Goal: Check status: Check status

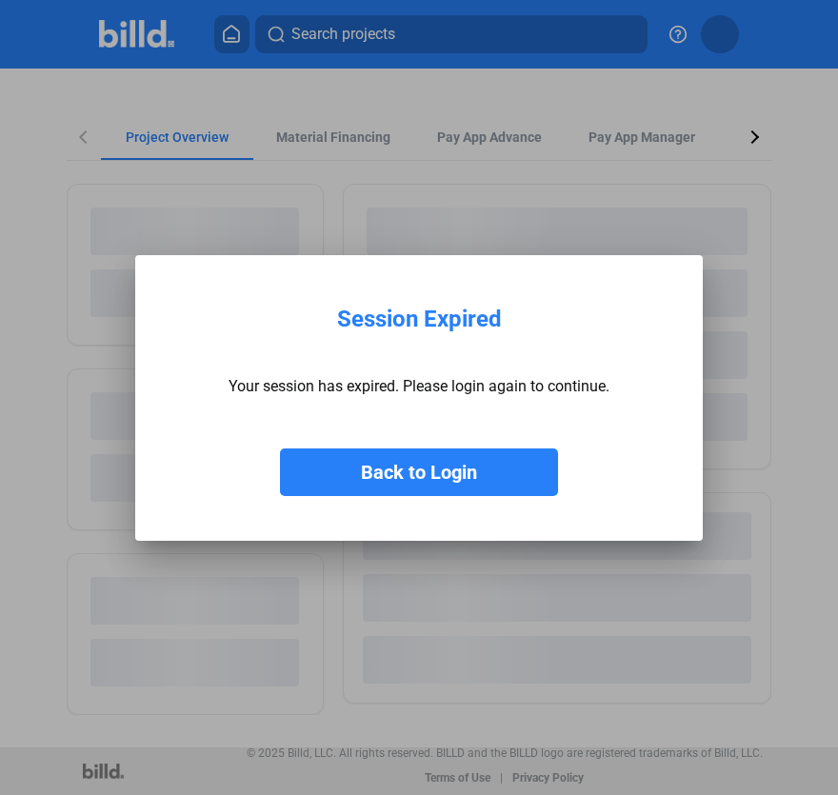
click at [361, 467] on button "Back to Login" at bounding box center [419, 472] width 278 height 48
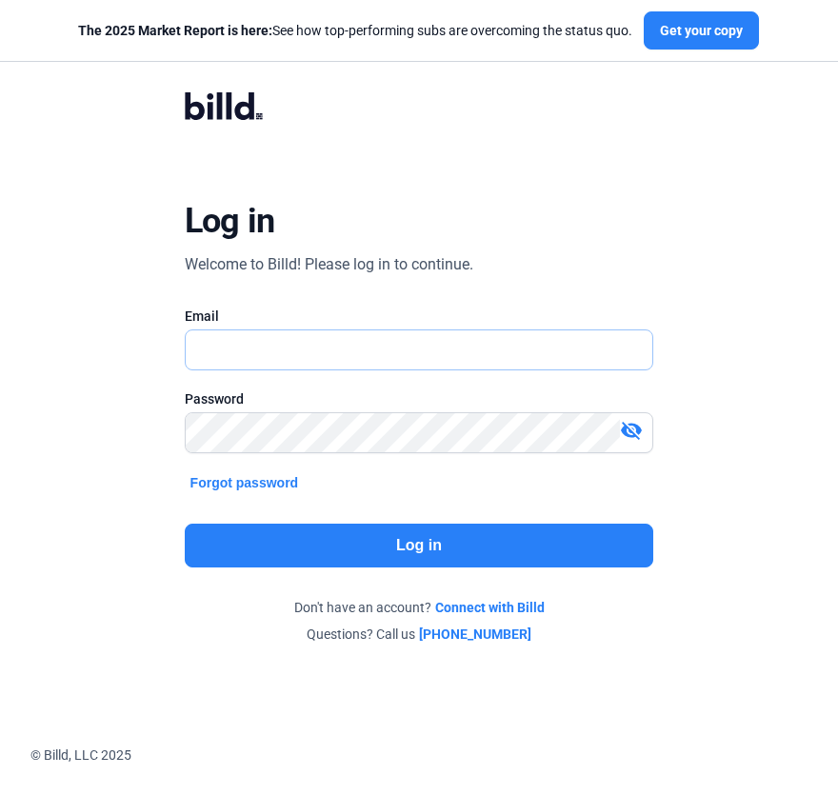
type input "[EMAIL_ADDRESS][DOMAIN_NAME]"
click at [347, 539] on button "Log in" at bounding box center [419, 546] width 469 height 44
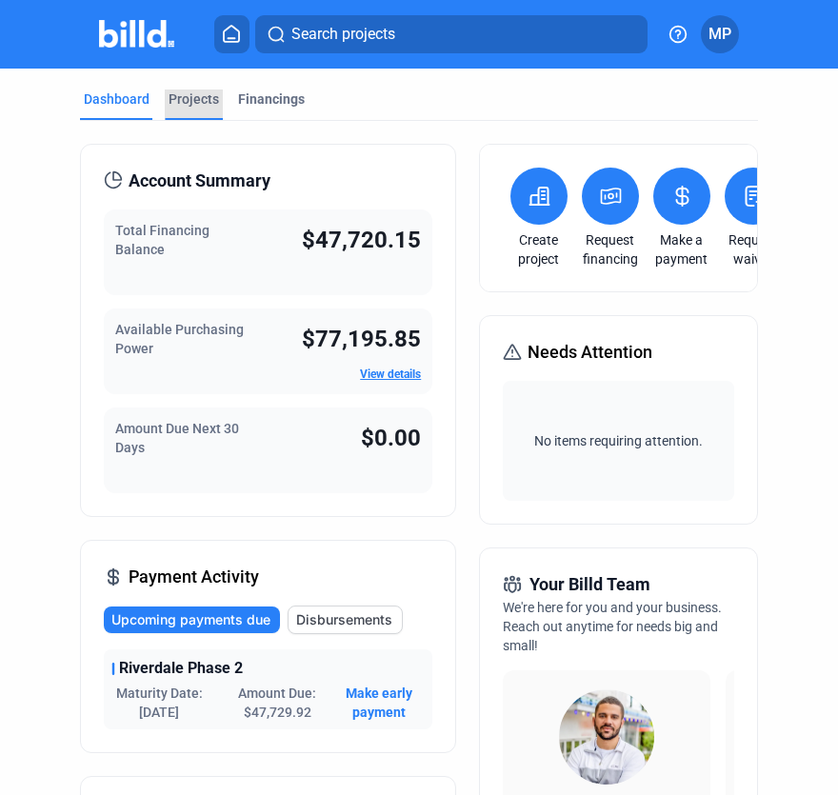
click at [202, 94] on div "Projects" at bounding box center [193, 98] width 50 height 19
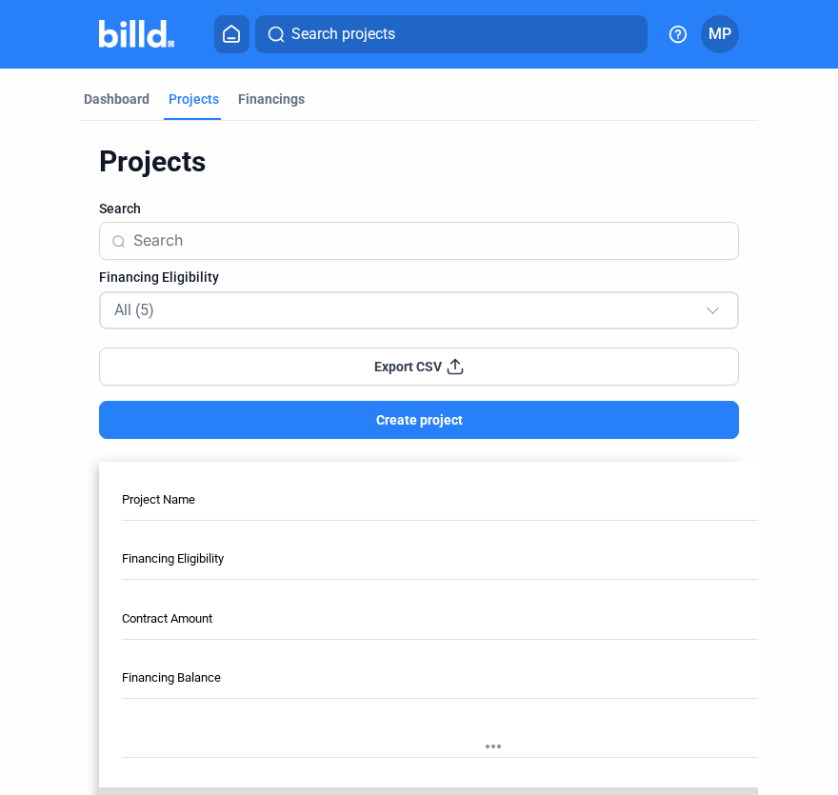
click at [202, 311] on div "All (5)" at bounding box center [409, 309] width 590 height 25
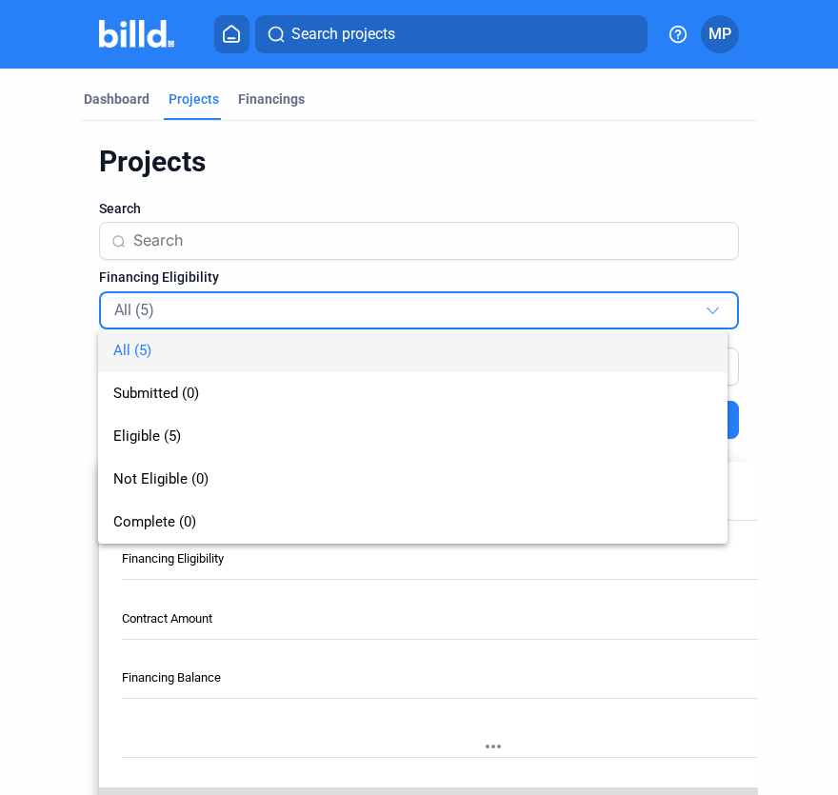
click at [328, 177] on div at bounding box center [419, 397] width 838 height 795
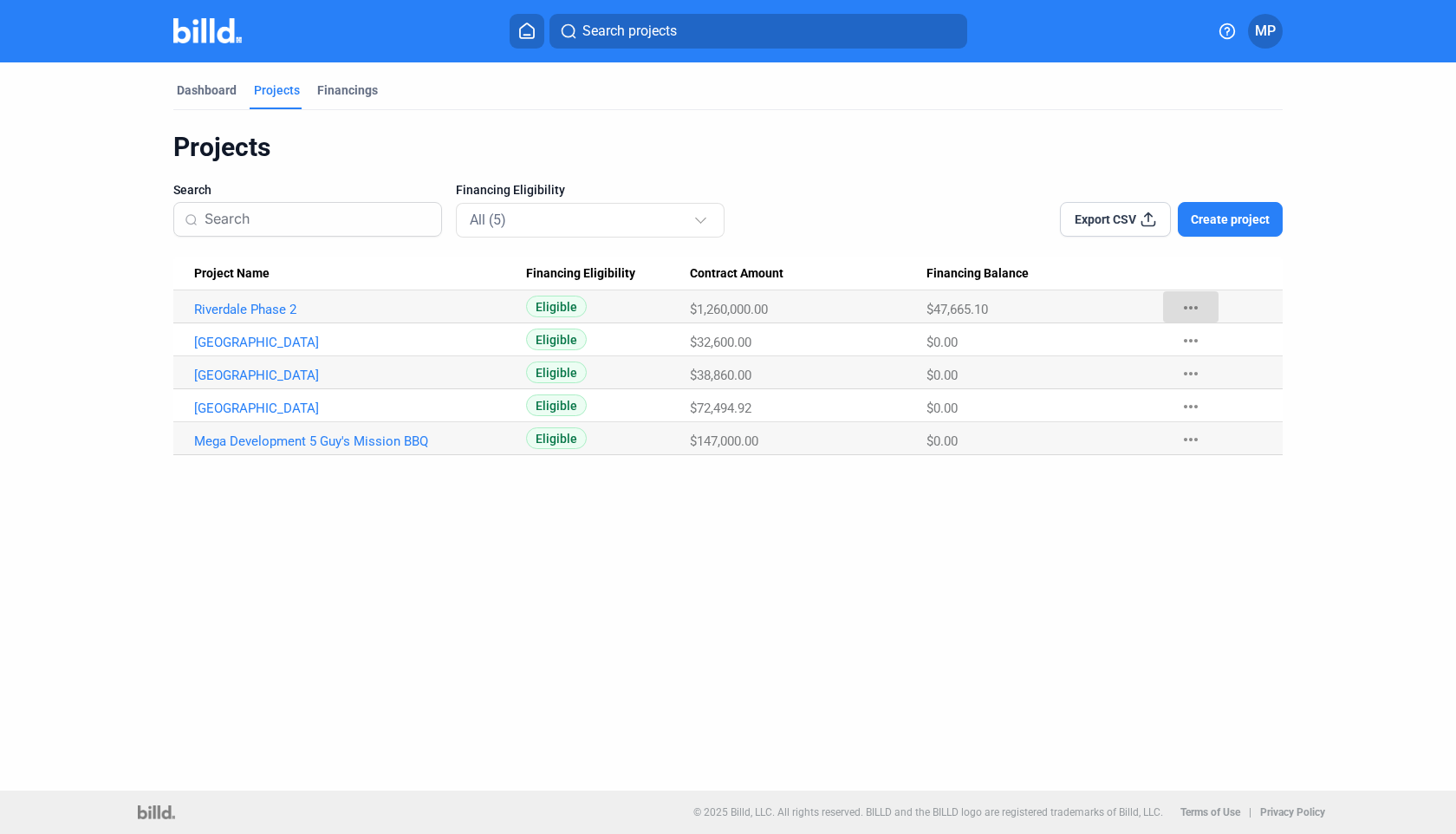
click at [762, 305] on mat-icon "more_horiz" at bounding box center [1191, 308] width 21 height 21
click at [762, 310] on div at bounding box center [728, 417] width 1456 height 834
click at [274, 306] on link "Riverdale Phase 2" at bounding box center [360, 309] width 332 height 15
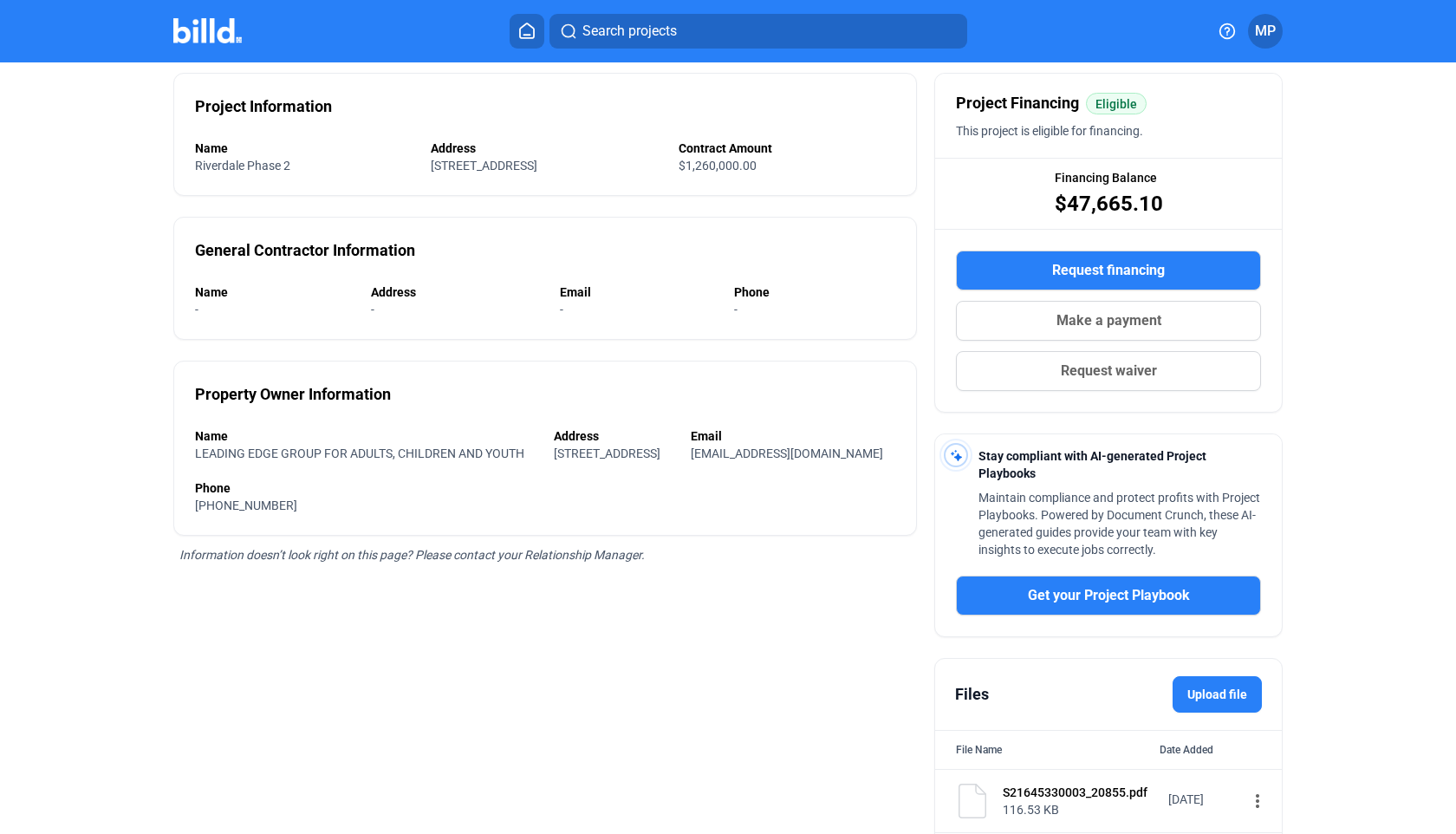
scroll to position [129, 0]
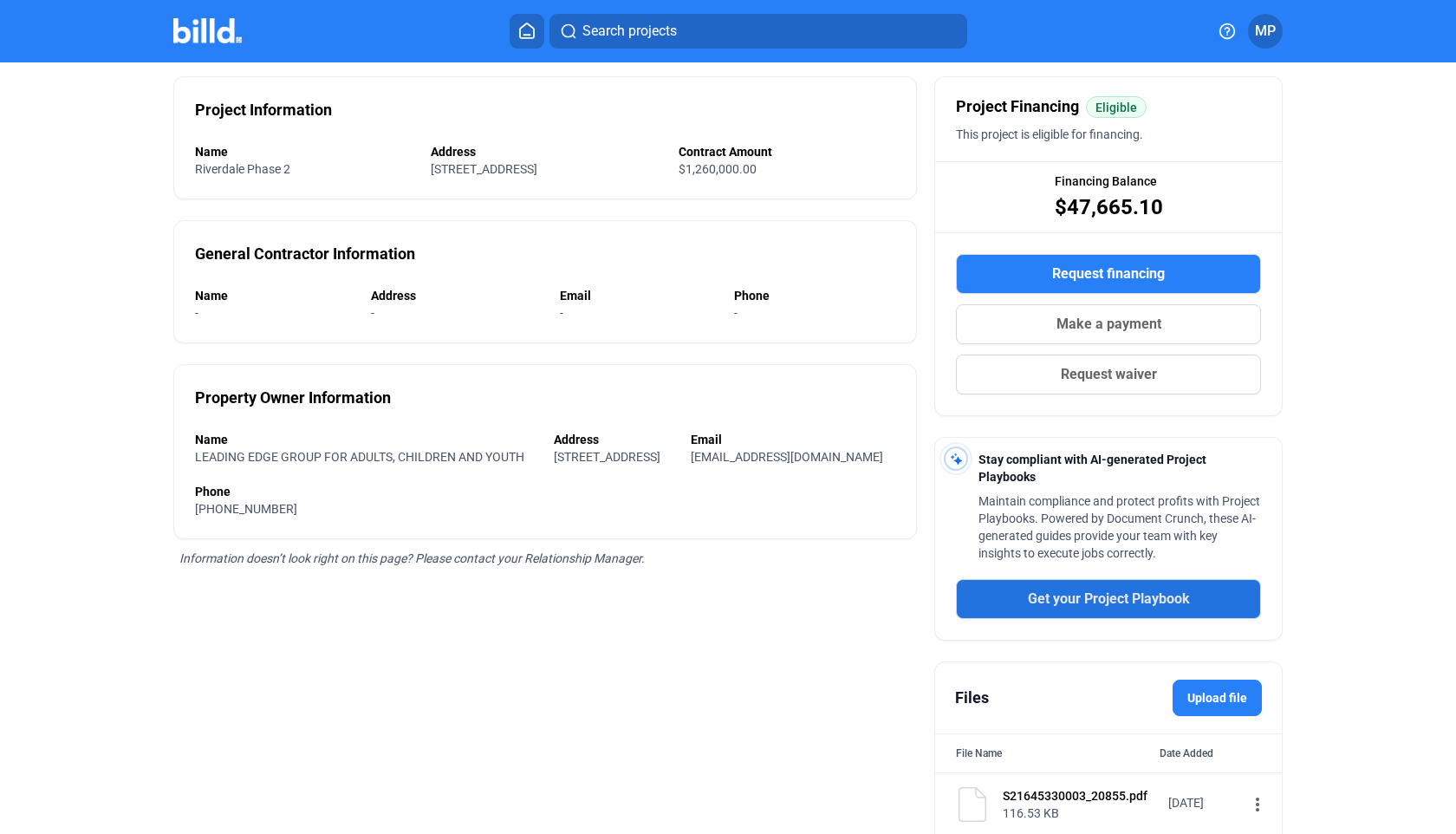
click at [762, 595] on span "Get your Project Playbook" at bounding box center [1109, 598] width 162 height 21
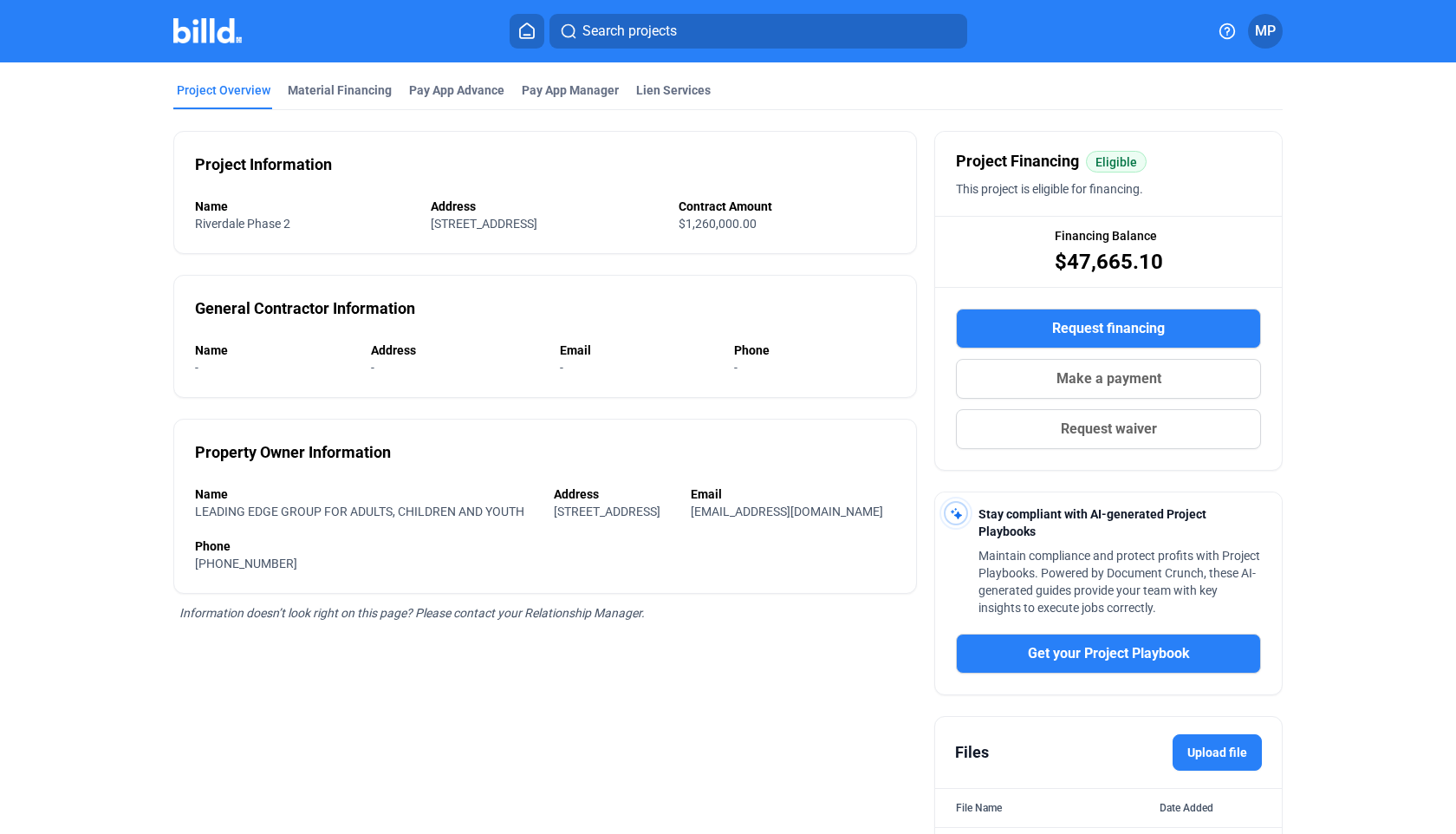
scroll to position [63, 0]
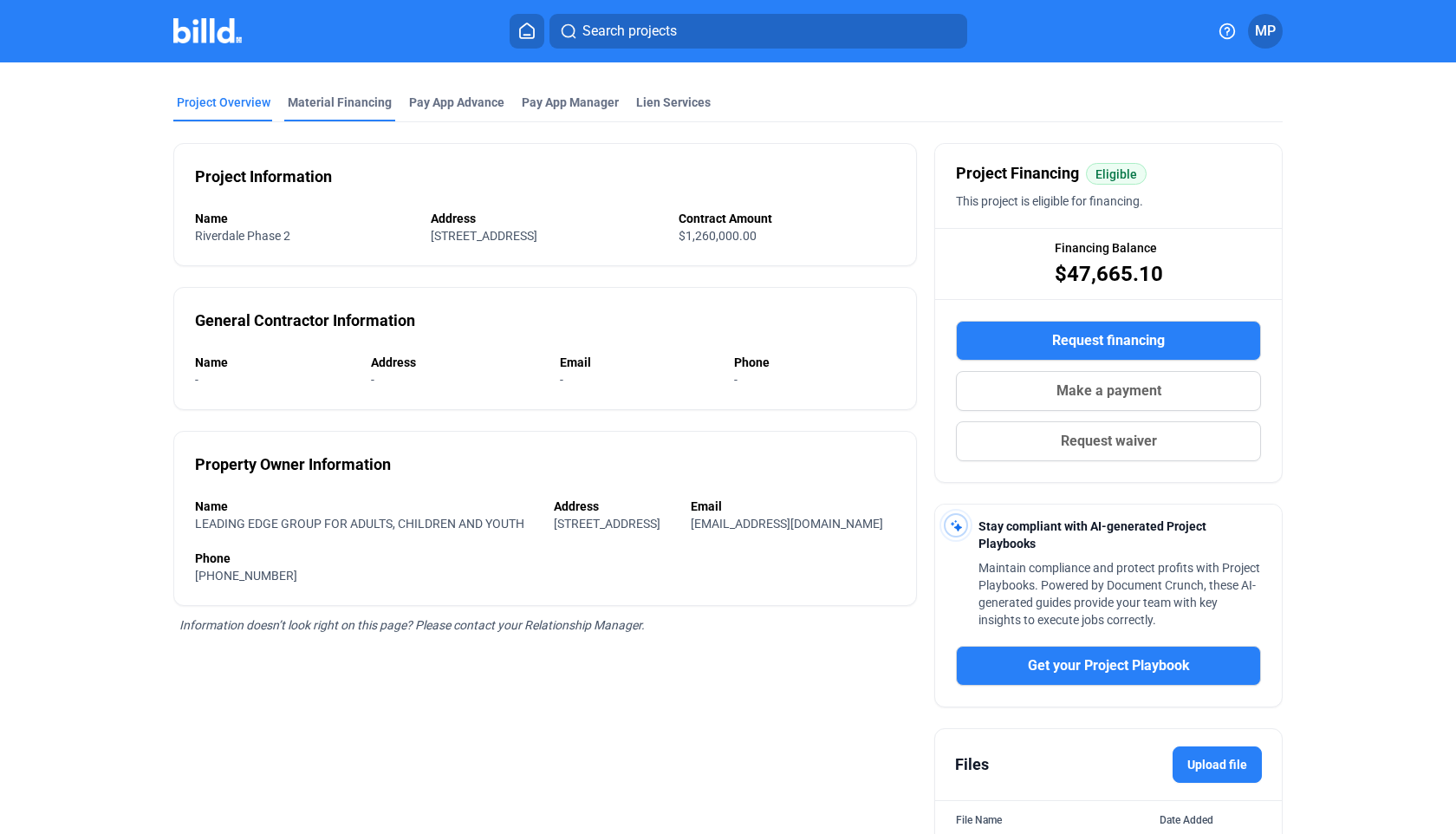
click at [351, 105] on div "Material Financing" at bounding box center [340, 102] width 104 height 17
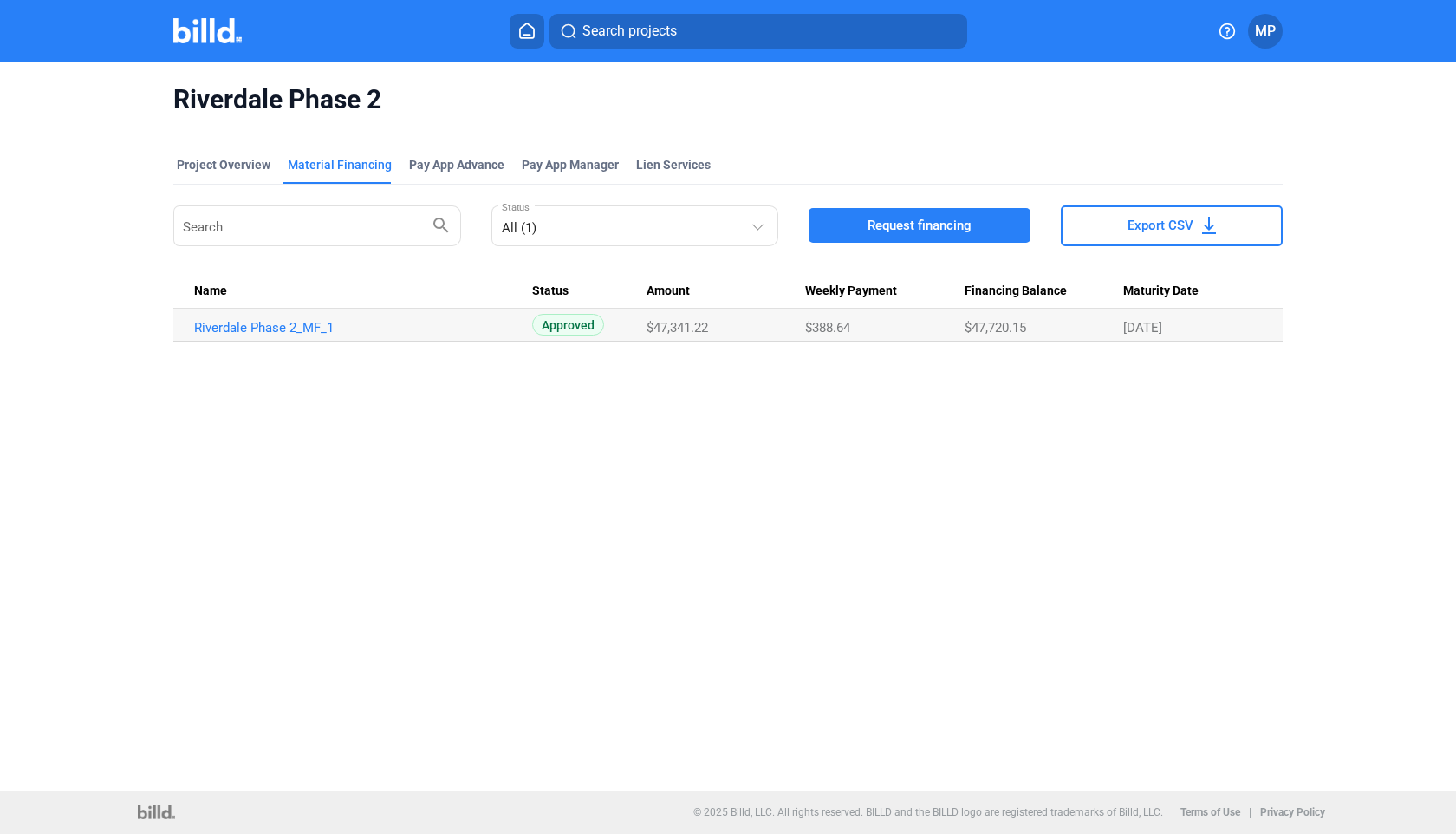
click at [762, 225] on button "Export CSV" at bounding box center [1172, 226] width 222 height 41
click at [443, 163] on div "Pay App Advance" at bounding box center [456, 164] width 96 height 17
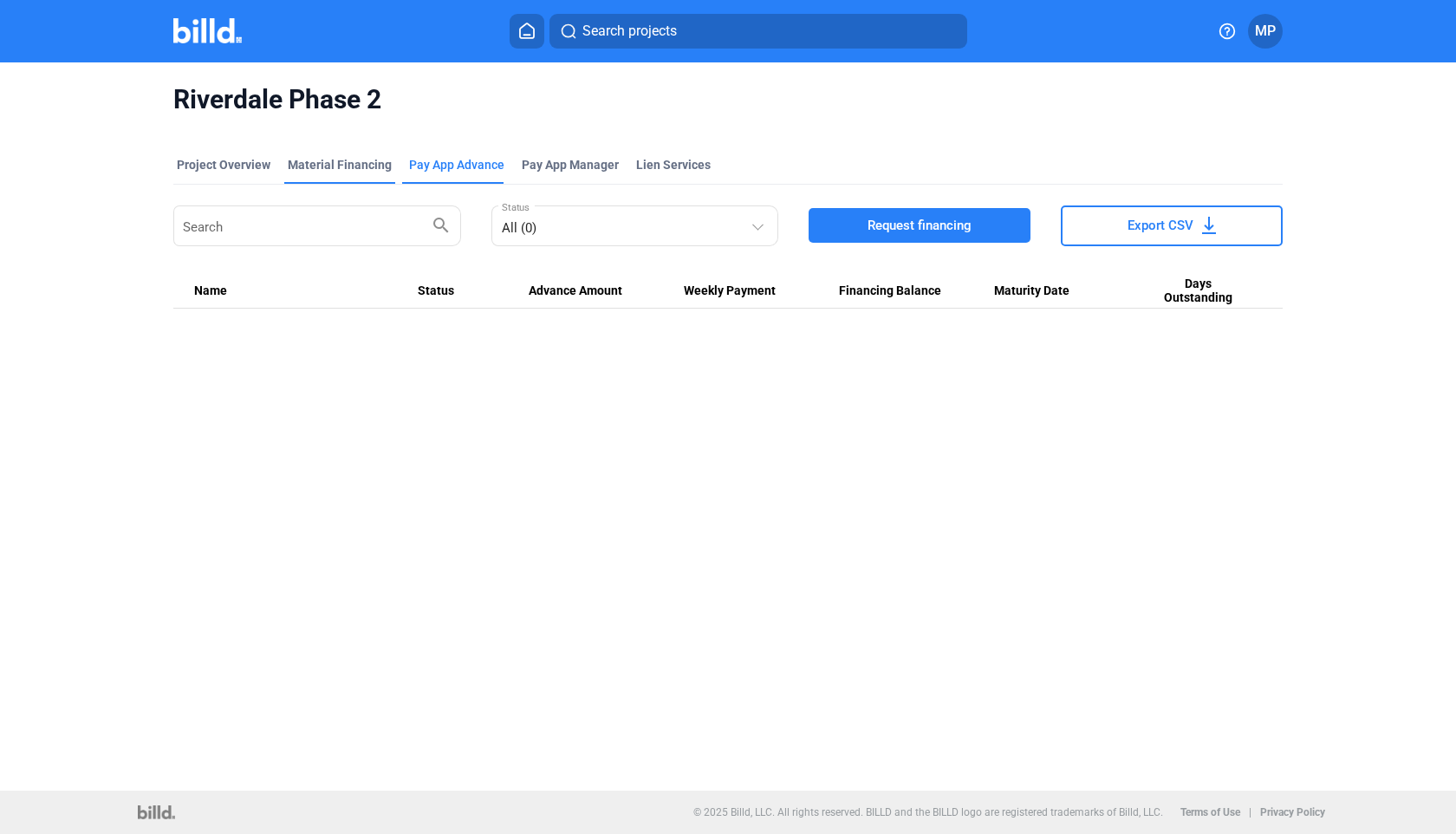
click at [333, 170] on div "Material Financing" at bounding box center [340, 164] width 104 height 17
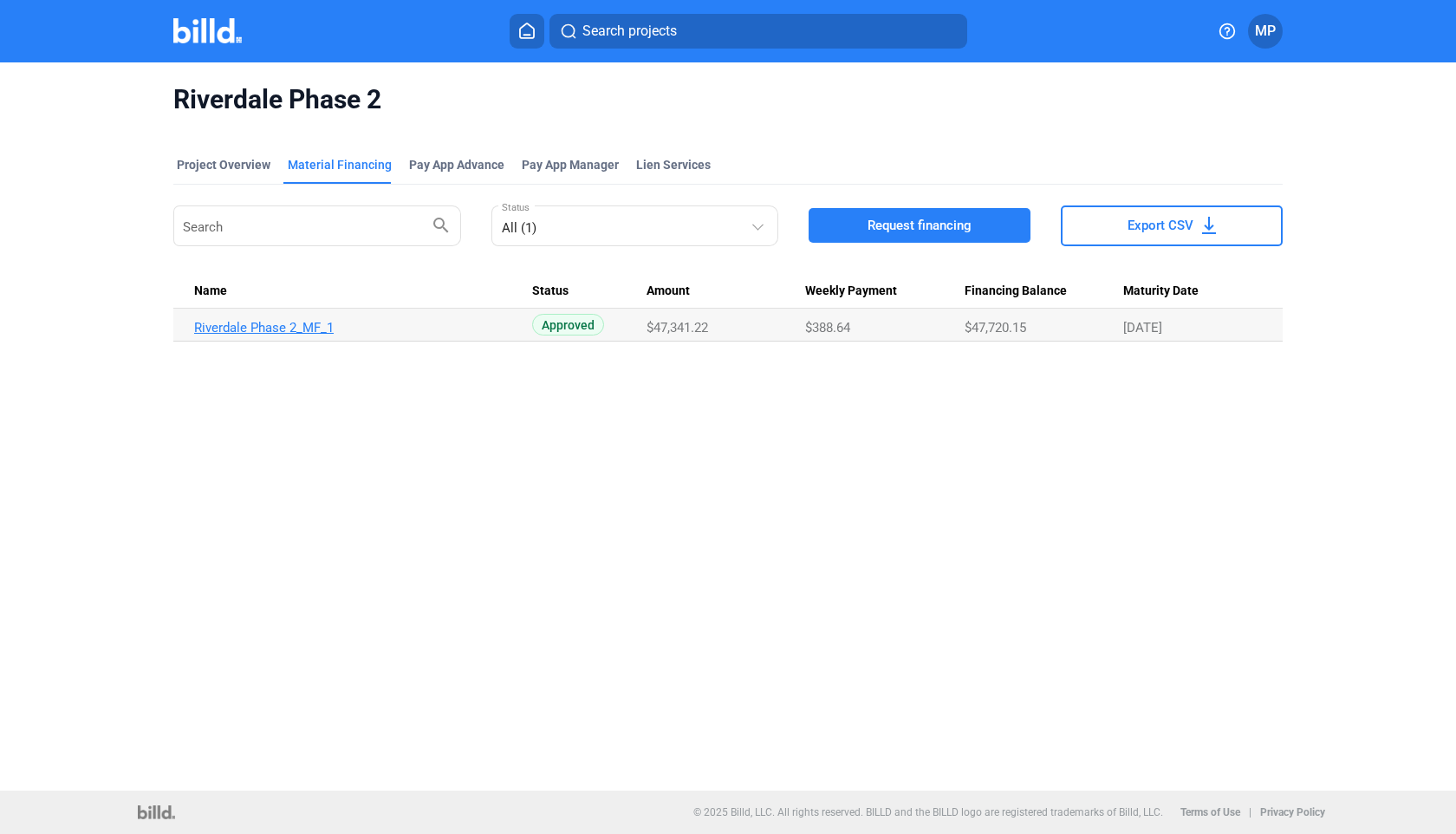
click at [331, 331] on link "Riverdale Phase 2_MF_1" at bounding box center [360, 327] width 332 height 15
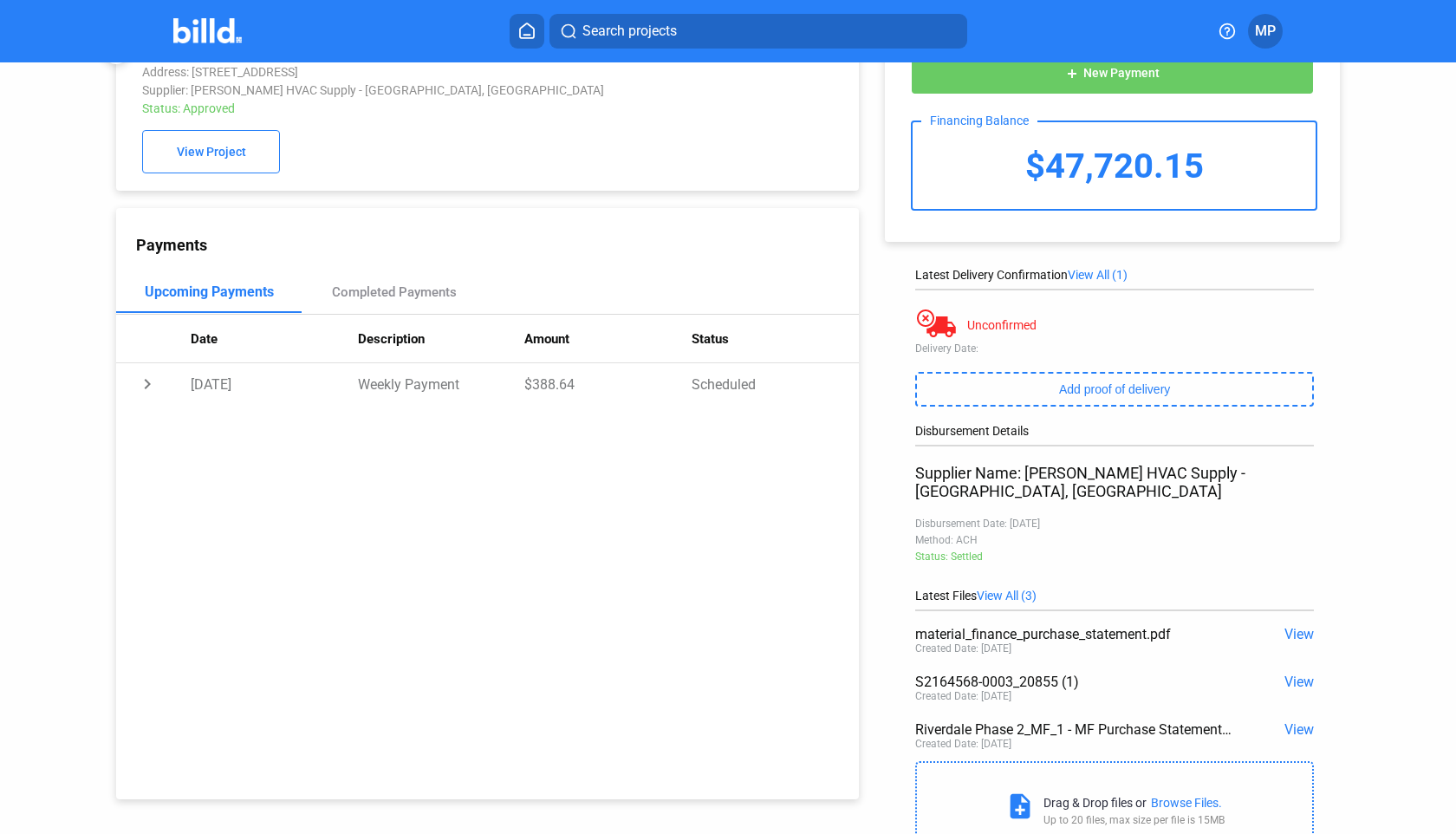
scroll to position [61, 0]
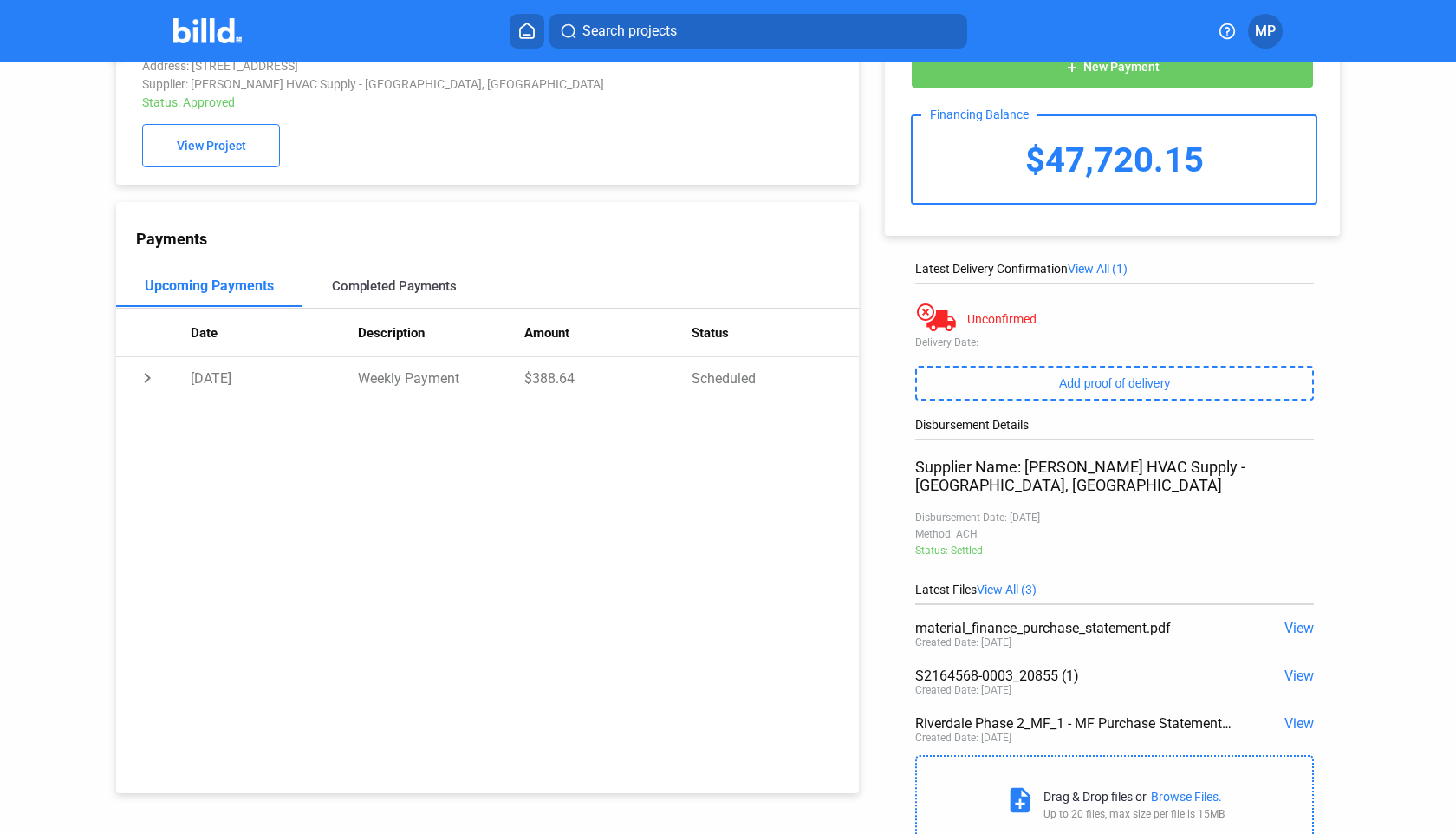
click at [390, 288] on div "Completed Payments" at bounding box center [394, 286] width 125 height 15
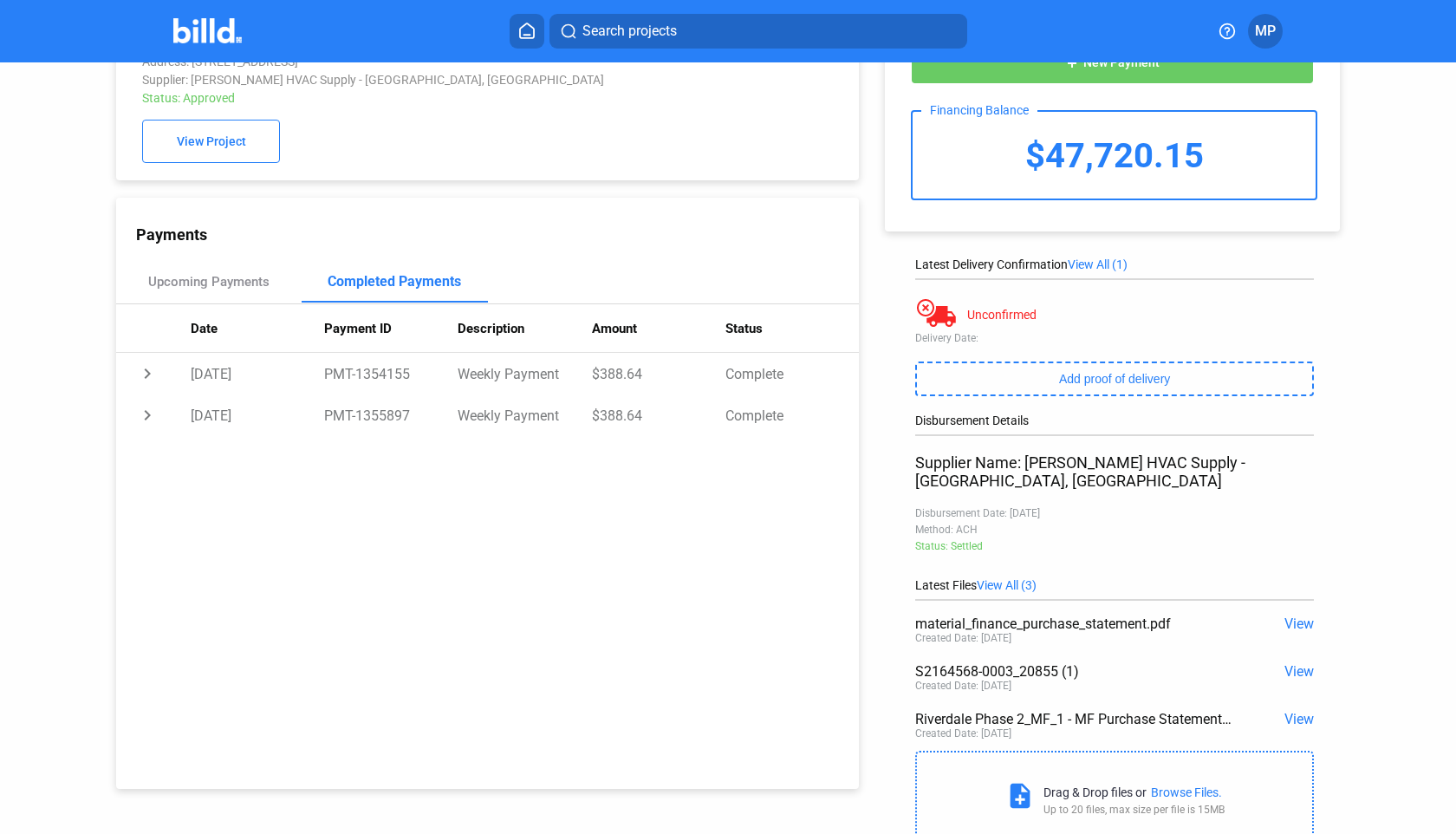
scroll to position [60, 0]
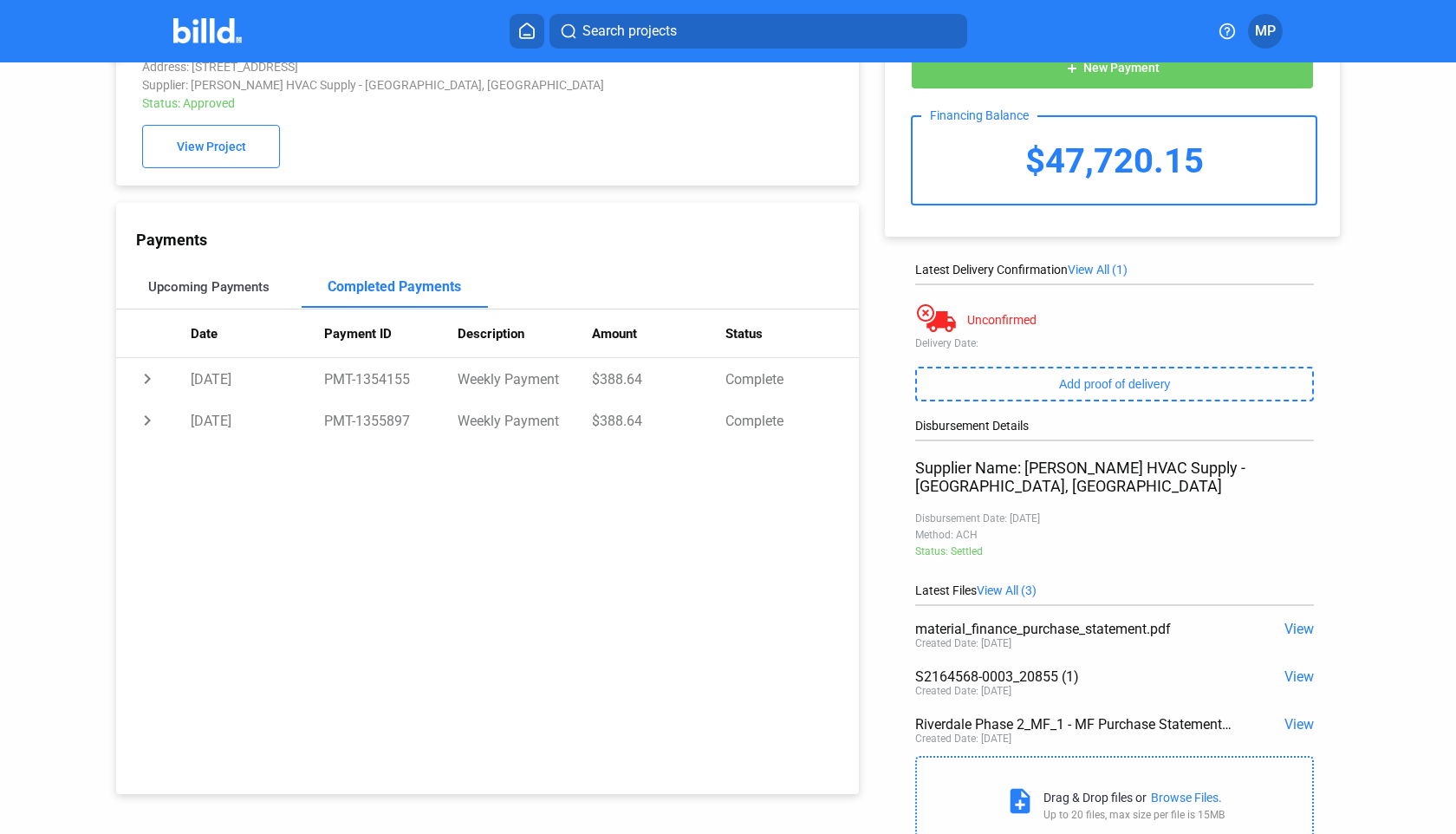
click at [211, 291] on div "Upcoming Payments" at bounding box center [209, 287] width 121 height 15
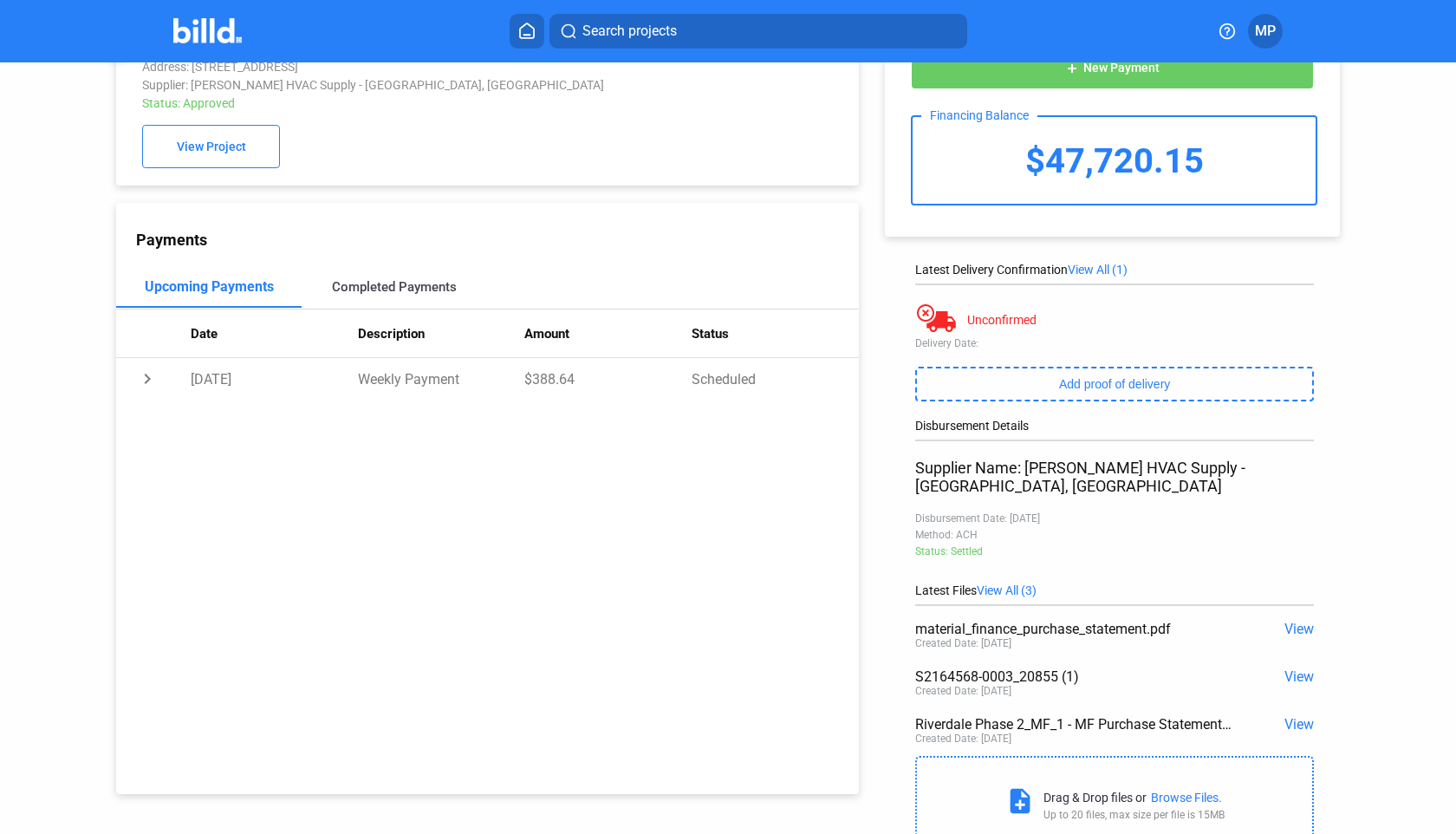
click at [403, 290] on div "Completed Payments" at bounding box center [394, 287] width 125 height 15
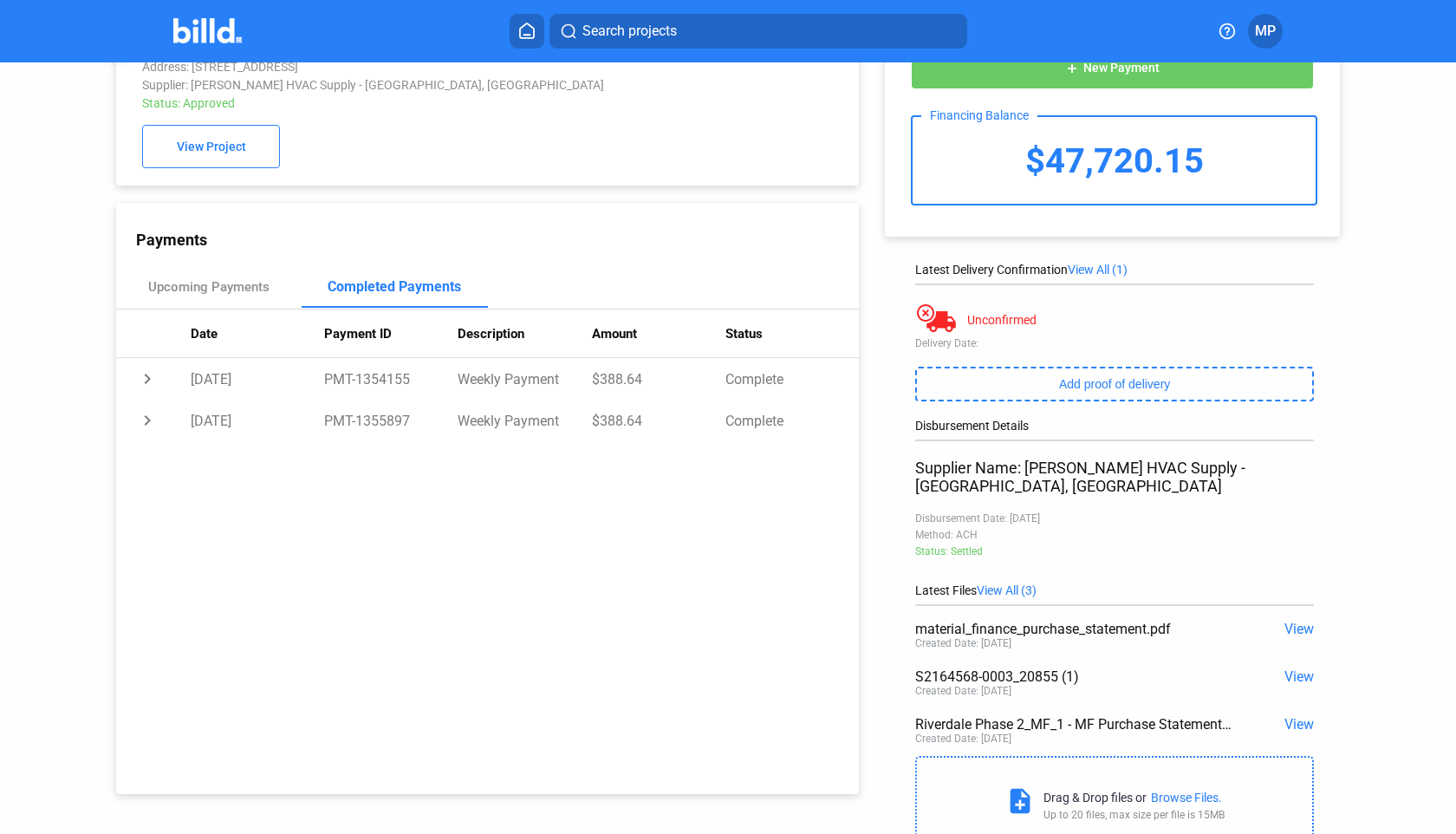
click at [403, 290] on div "Completed Payments" at bounding box center [394, 287] width 134 height 16
click at [762, 621] on span "View" at bounding box center [1299, 629] width 29 height 16
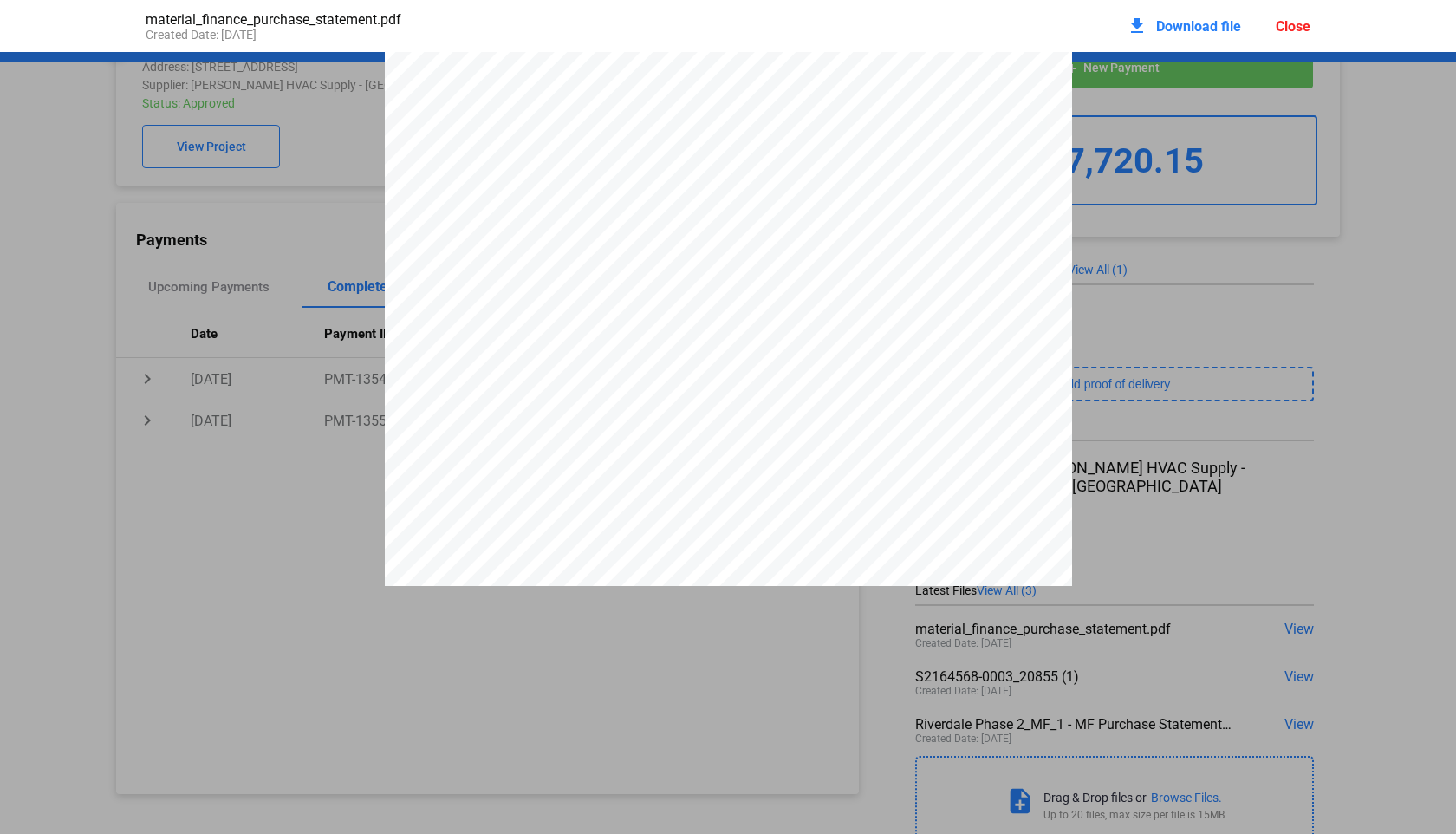
scroll to position [0, 0]
click at [762, 27] on span "Download file" at bounding box center [1198, 26] width 85 height 16
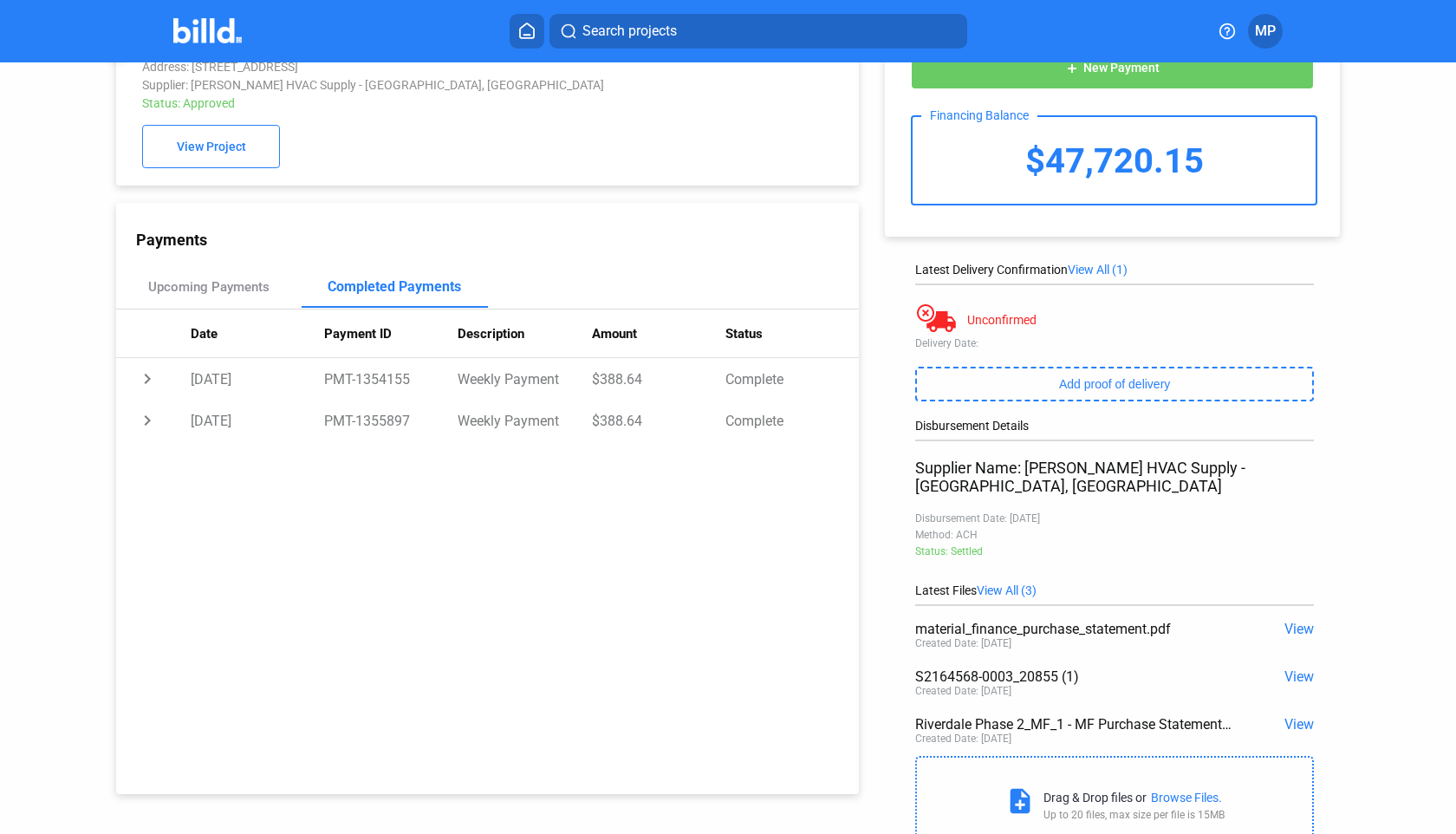
click at [762, 668] on span "View" at bounding box center [1299, 676] width 29 height 16
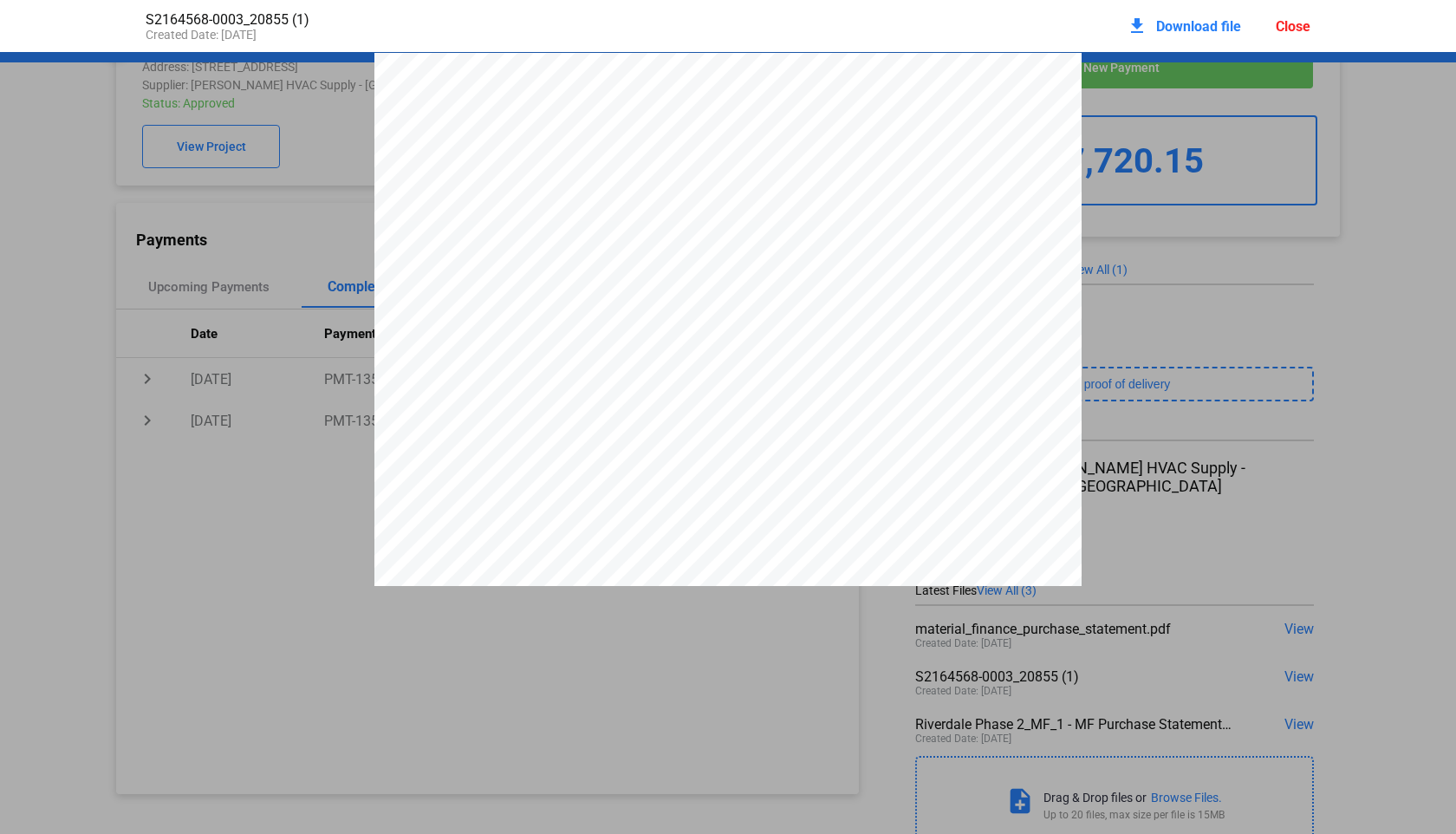
click at [762, 25] on span "Download file" at bounding box center [1198, 26] width 85 height 16
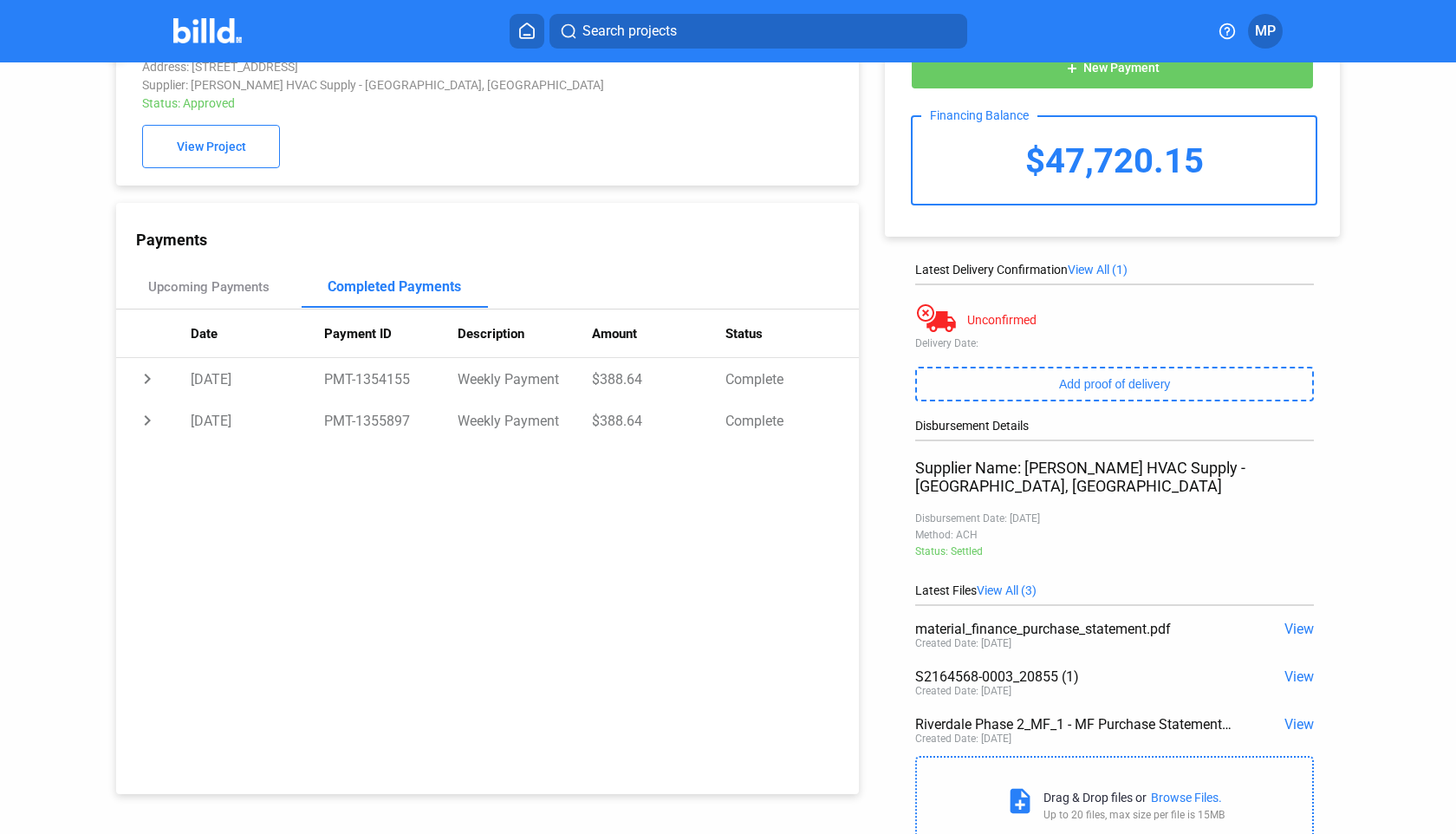
click at [762, 716] on span "View" at bounding box center [1299, 724] width 29 height 16
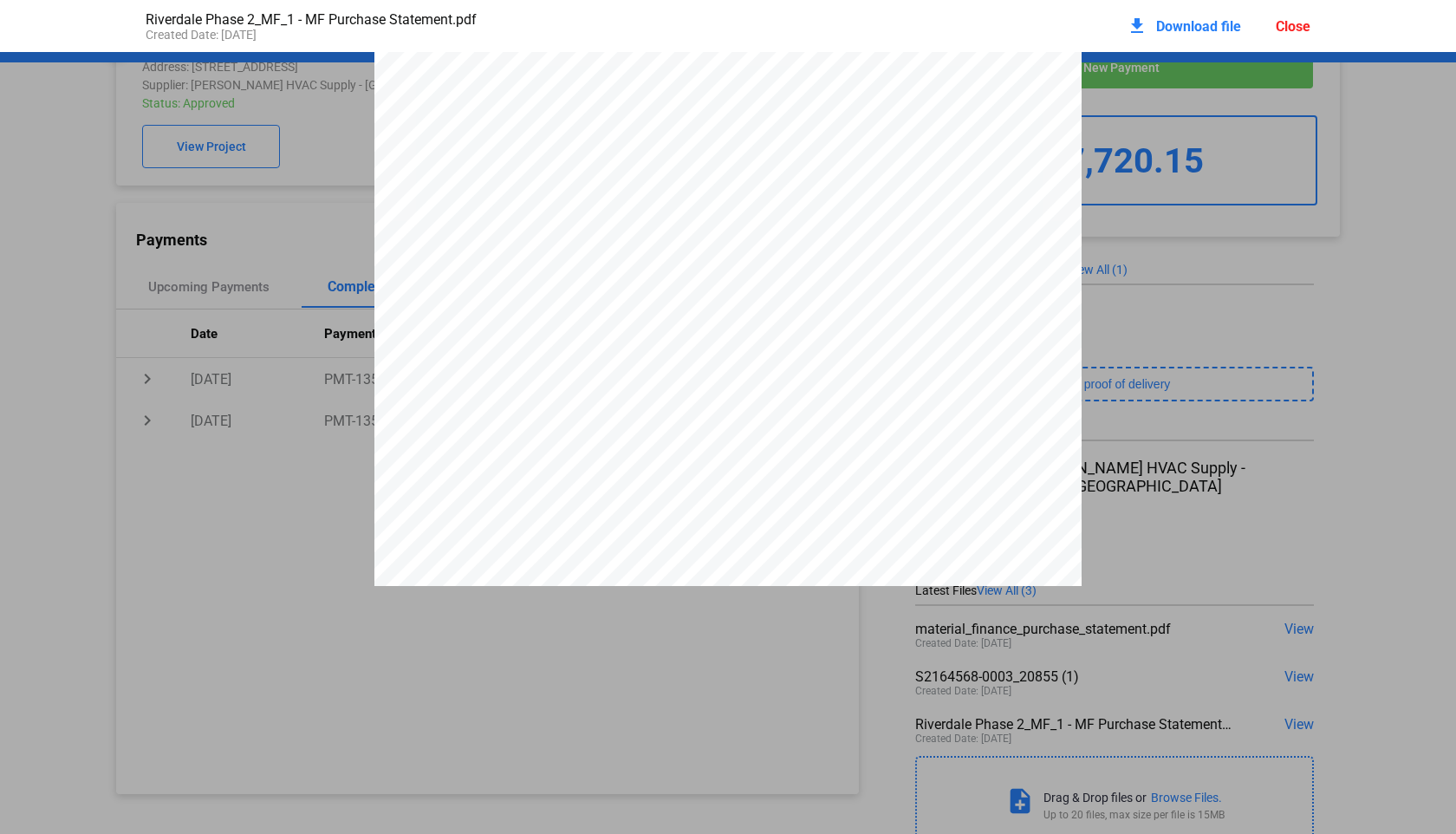
scroll to position [44, 0]
click at [762, 27] on span "Download file" at bounding box center [1198, 26] width 85 height 16
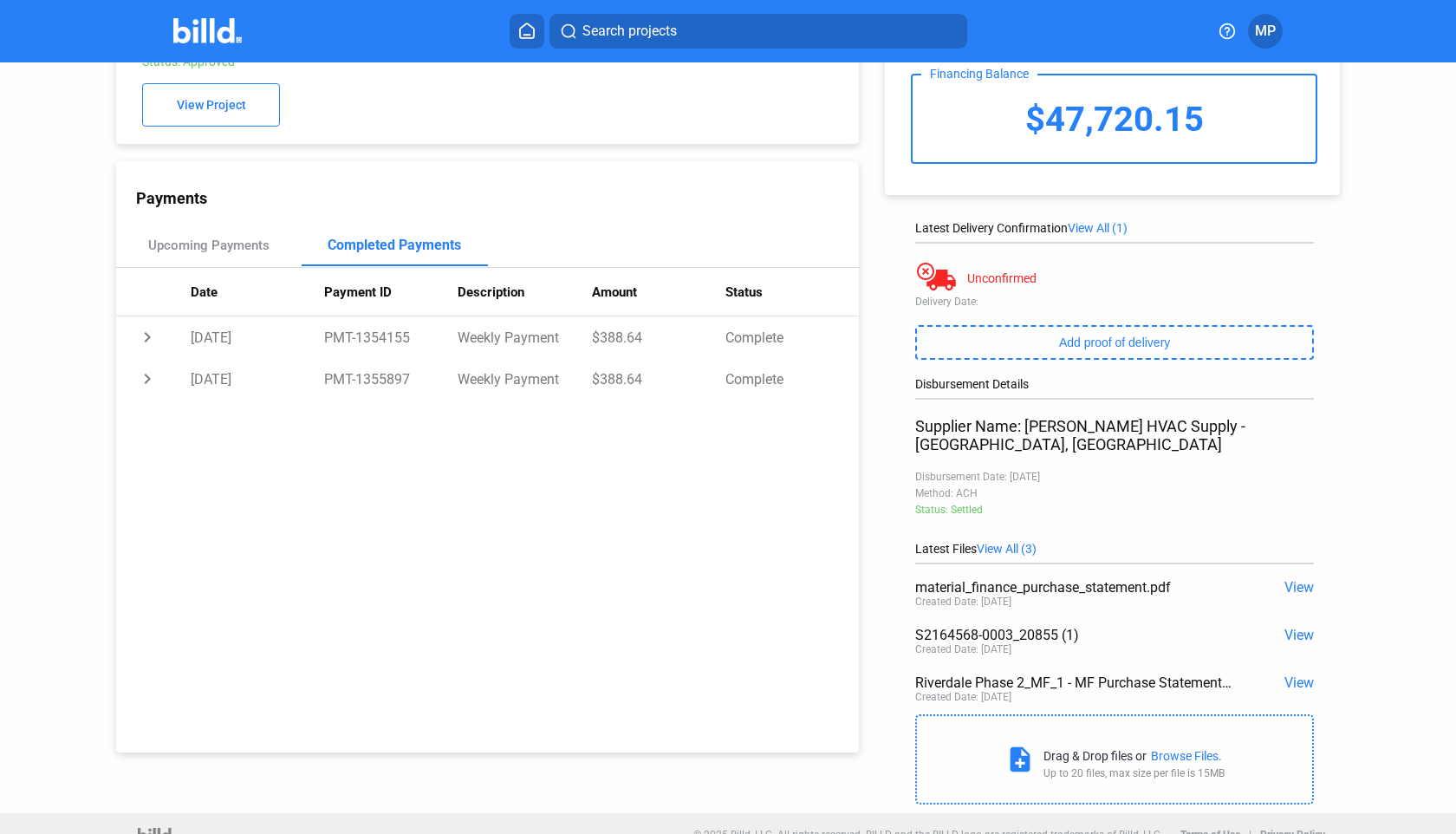
scroll to position [107, 0]
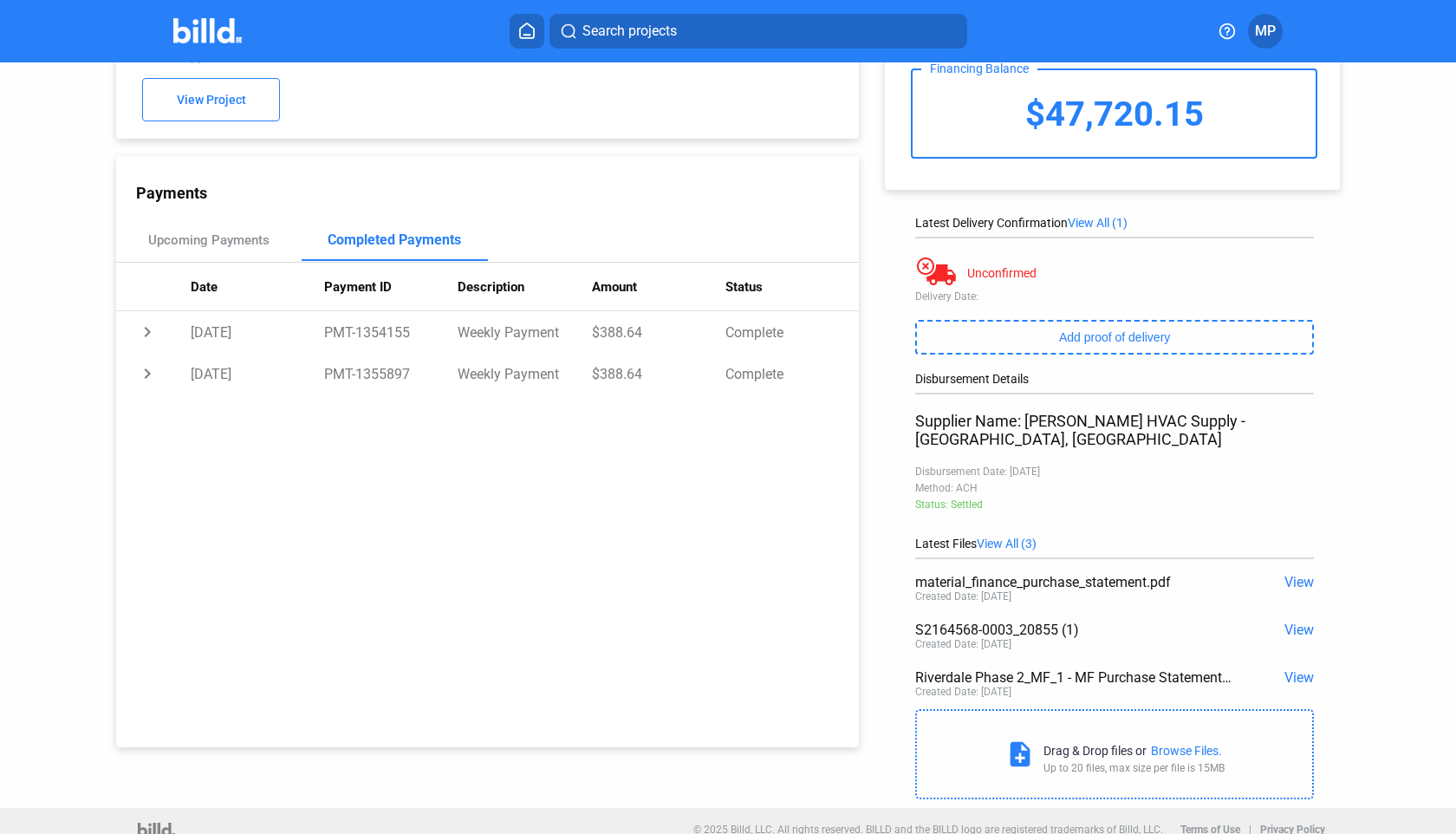
click at [748, 187] on div "Payments" at bounding box center [497, 193] width 723 height 18
click at [762, 258] on div "add New Payment Financing Balance $47,720.15 Latest Delivery Confirmation View …" at bounding box center [1121, 381] width 524 height 852
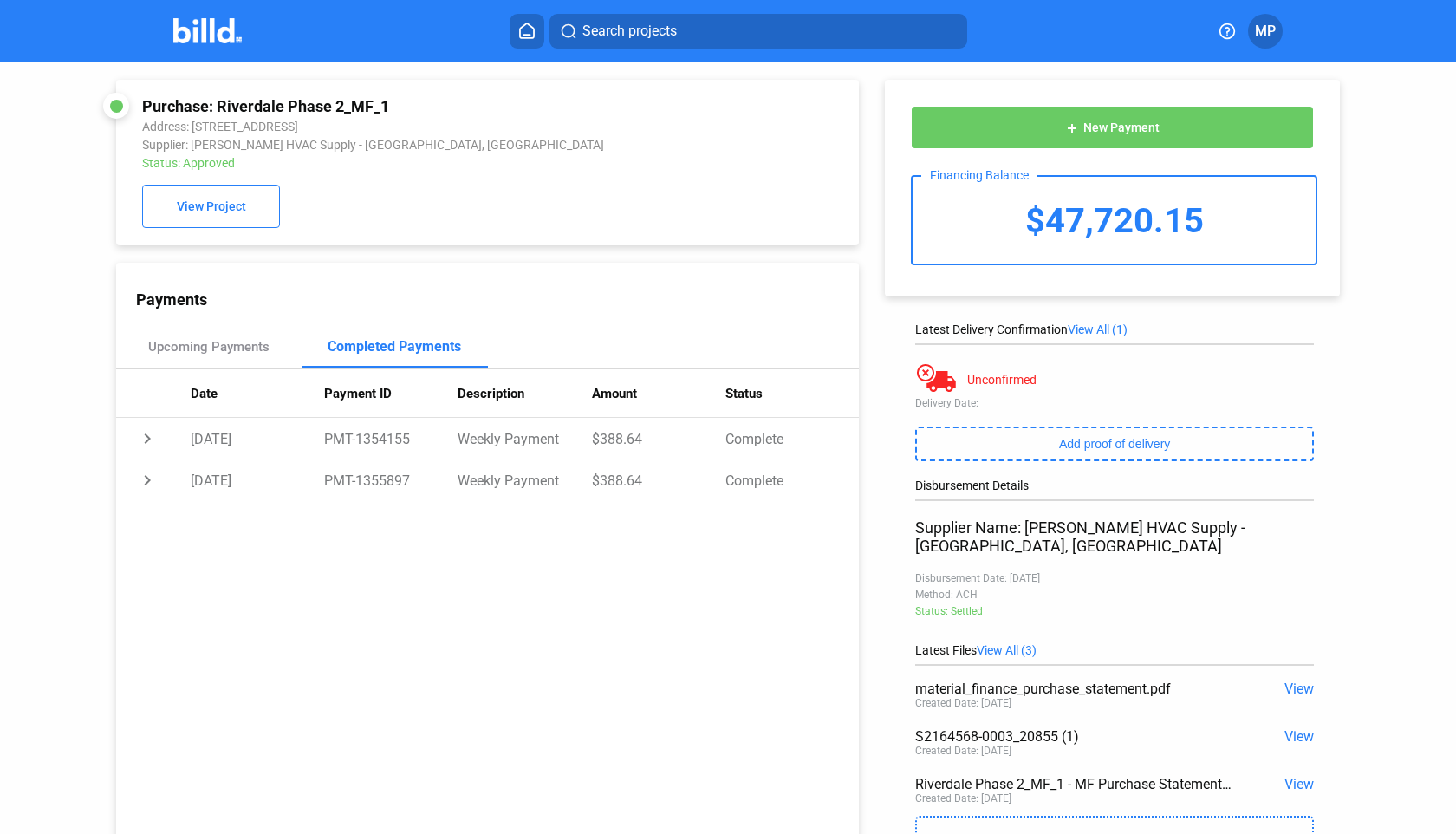
click at [762, 202] on div "add New Payment Financing Balance $47,720.15" at bounding box center [1113, 188] width 455 height 217
click at [762, 325] on span "View All (1)" at bounding box center [1098, 329] width 60 height 14
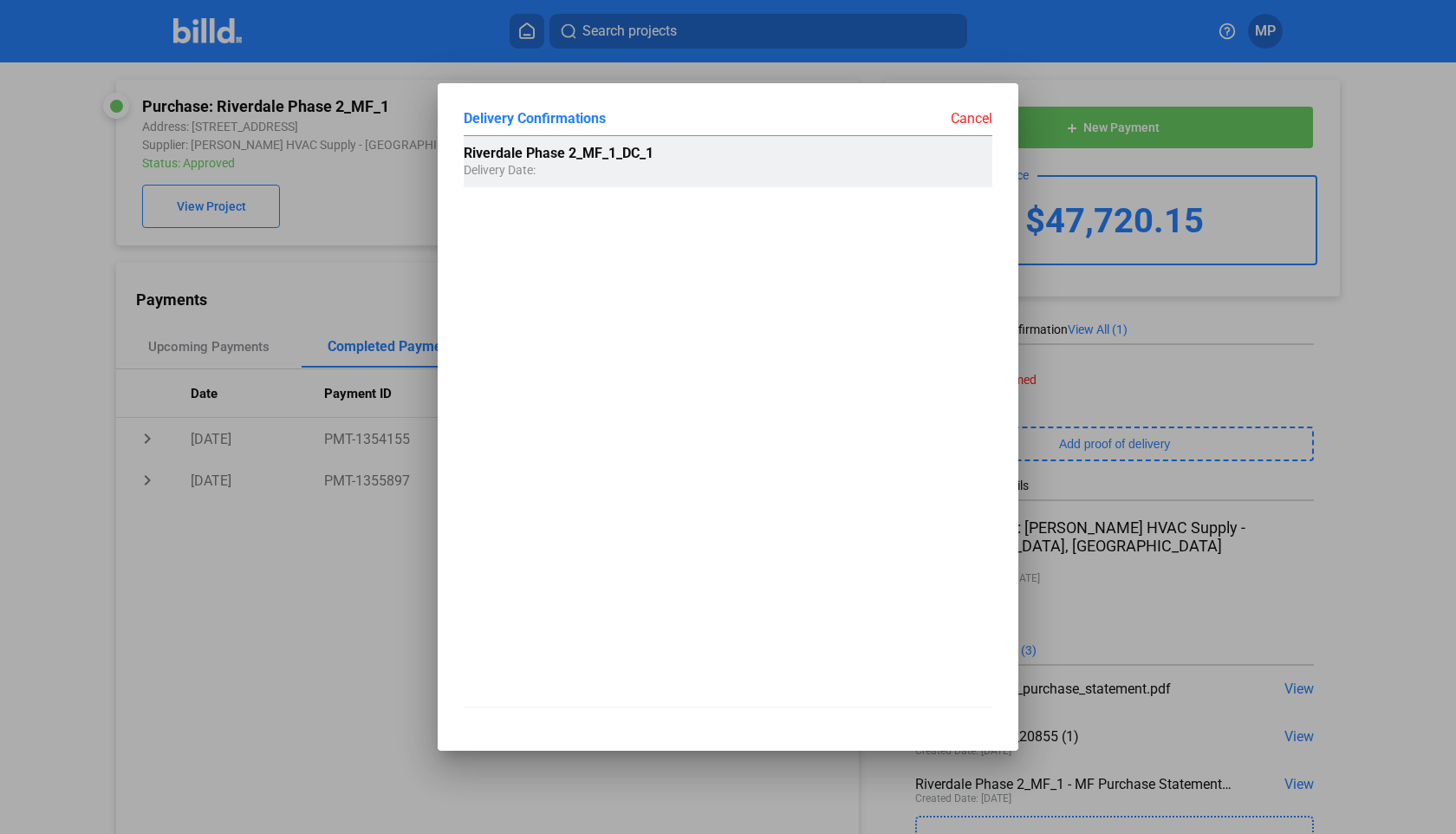
click at [497, 166] on span "Delivery Date:" at bounding box center [499, 161] width 72 height 31
click at [524, 152] on span "Delivery Date:" at bounding box center [499, 161] width 72 height 31
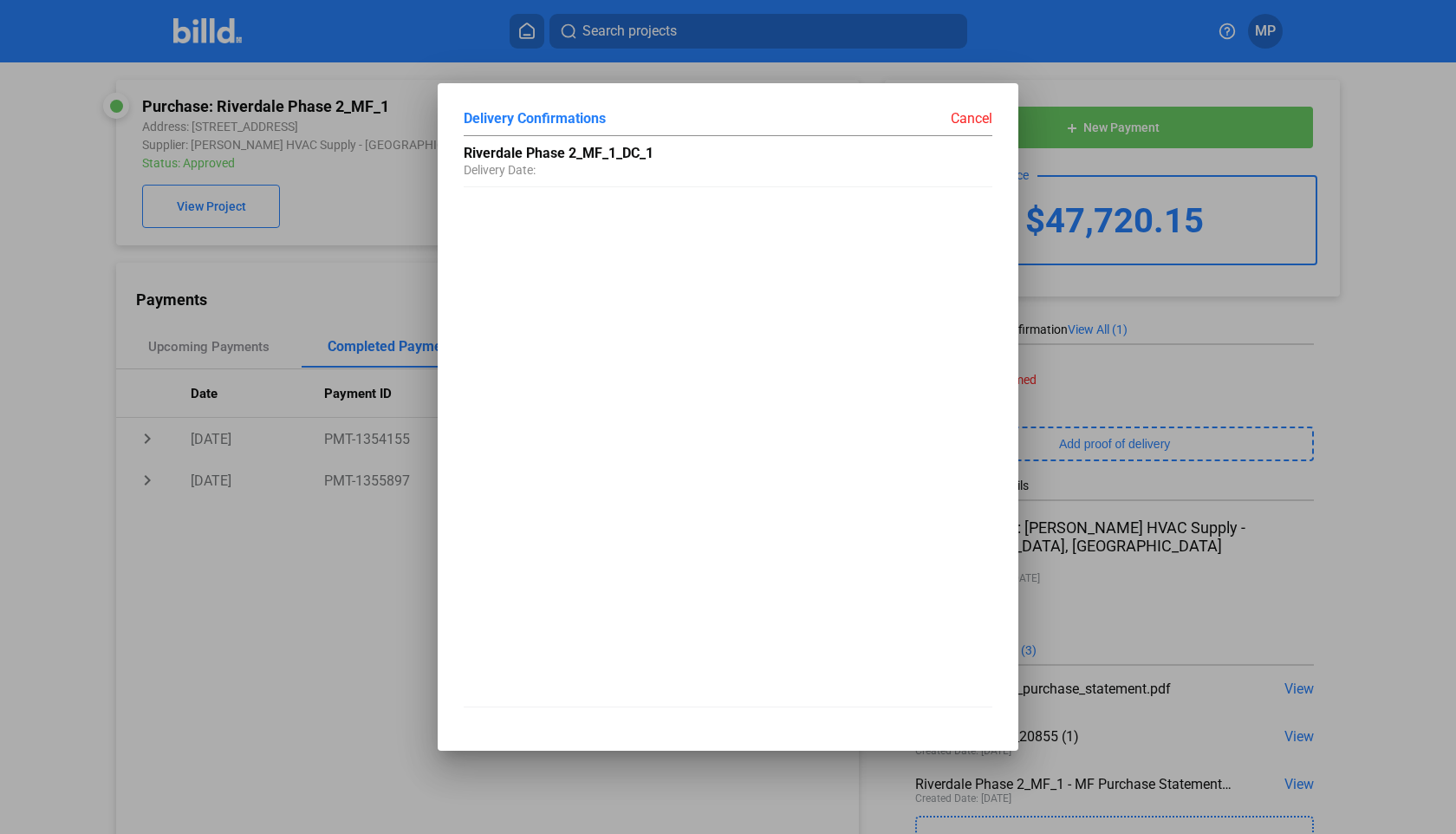
click at [625, 260] on div "Riverdale Phase 2_MF_1_DC_1 Delivery Date:" at bounding box center [728, 422] width 529 height 572
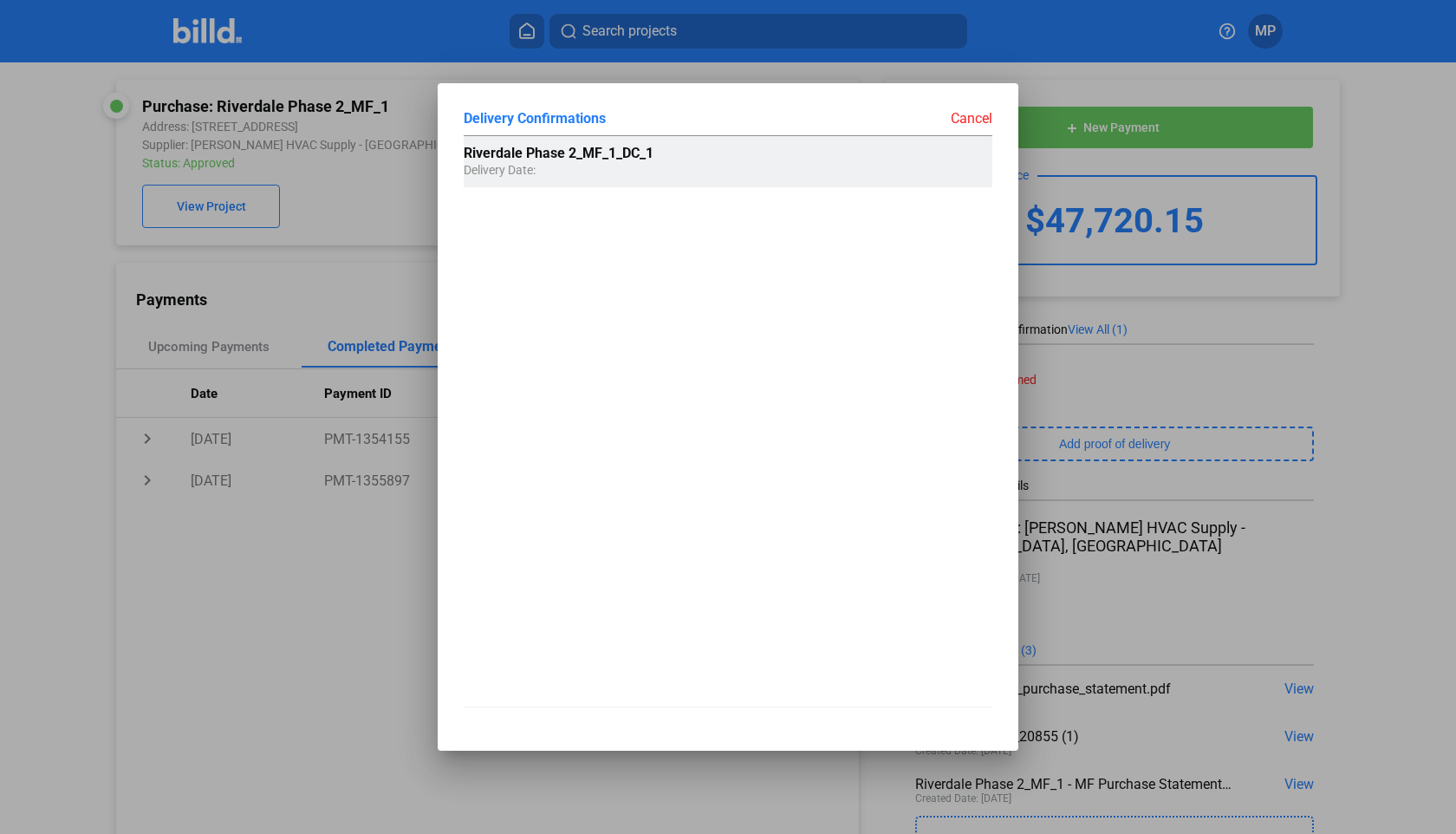
click at [650, 162] on div "Riverdale Phase 2_MF_1_DC_1 Delivery Date:" at bounding box center [648, 160] width 370 height 50
click at [604, 160] on span "Riverdale Phase 2_MF_1_DC_1" at bounding box center [558, 153] width 189 height 16
click at [603, 160] on span "Riverdale Phase 2_MF_1_DC_1" at bounding box center [558, 153] width 189 height 16
click at [504, 152] on span "Delivery Date:" at bounding box center [499, 161] width 72 height 31
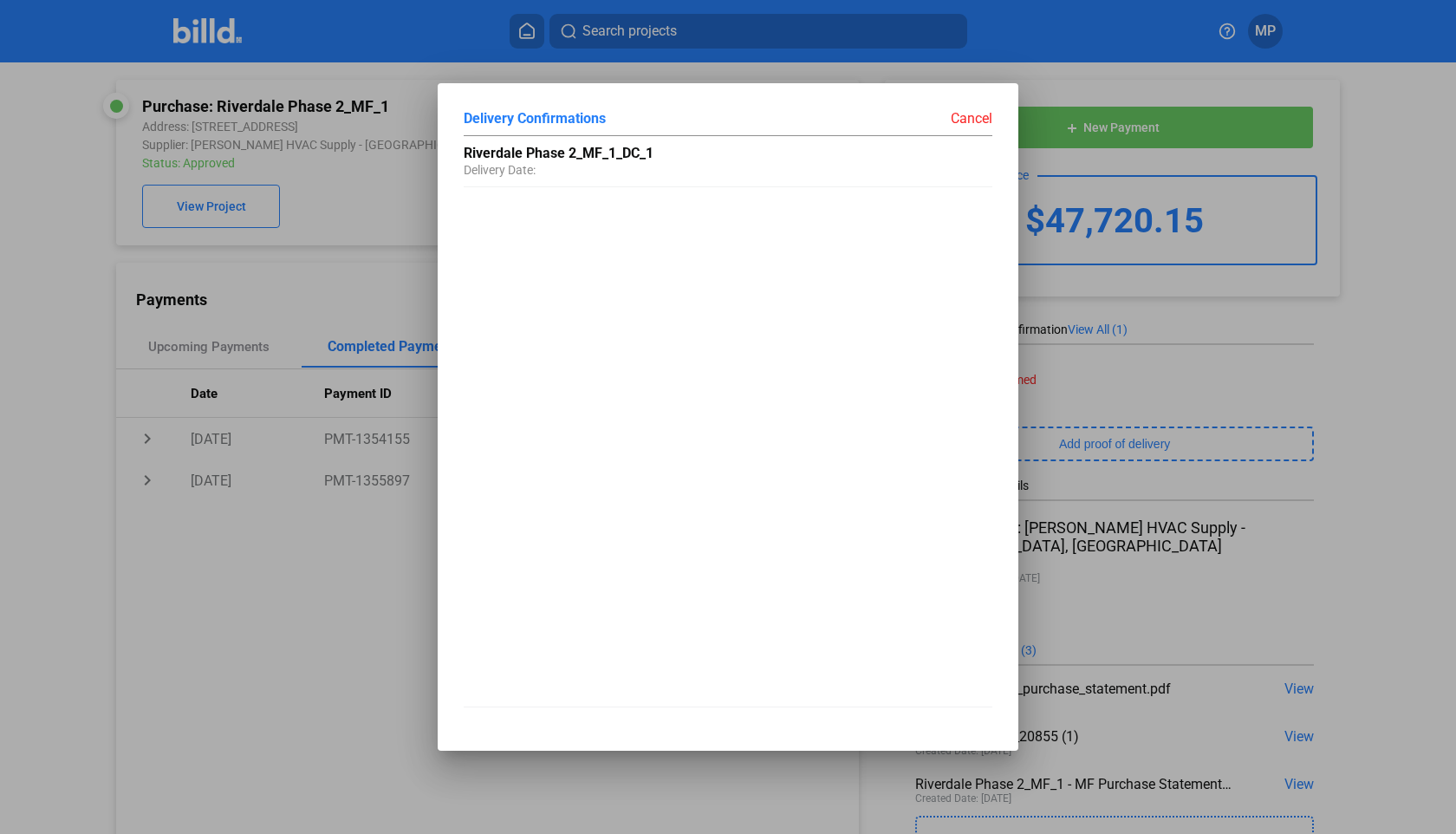
drag, startPoint x: 545, startPoint y: 101, endPoint x: 1041, endPoint y: 43, distance: 499.4
click at [762, 30] on div "Delivery Confirmations Cancel [GEOGRAPHIC_DATA] Phase 2_MF_1_DC_1 Delivery Date:" at bounding box center [728, 417] width 1456 height 834
click at [762, 115] on div "Cancel" at bounding box center [860, 117] width 264 height 17
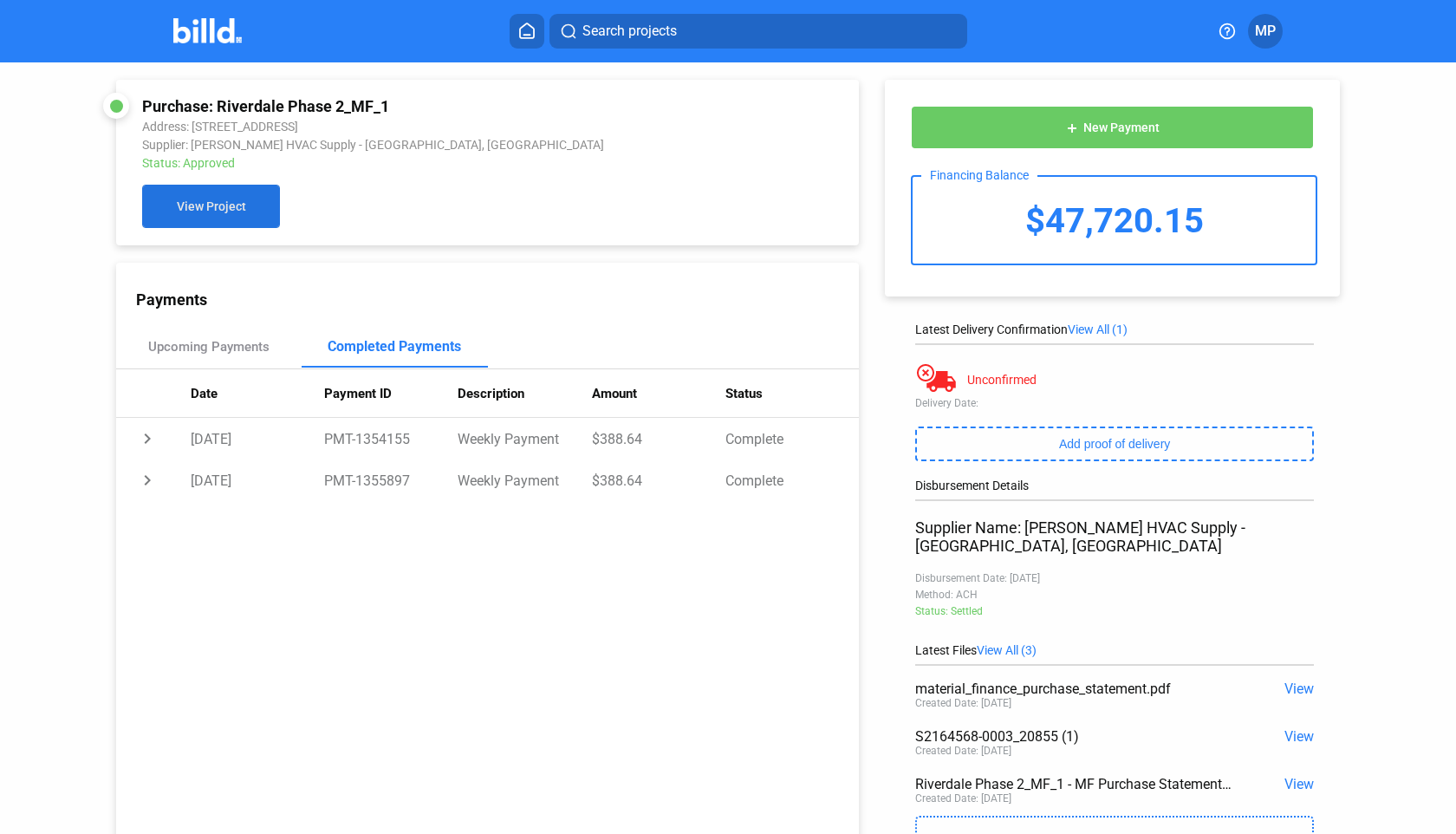
click at [239, 208] on span "View Project" at bounding box center [211, 207] width 69 height 14
